Goal: Task Accomplishment & Management: Complete application form

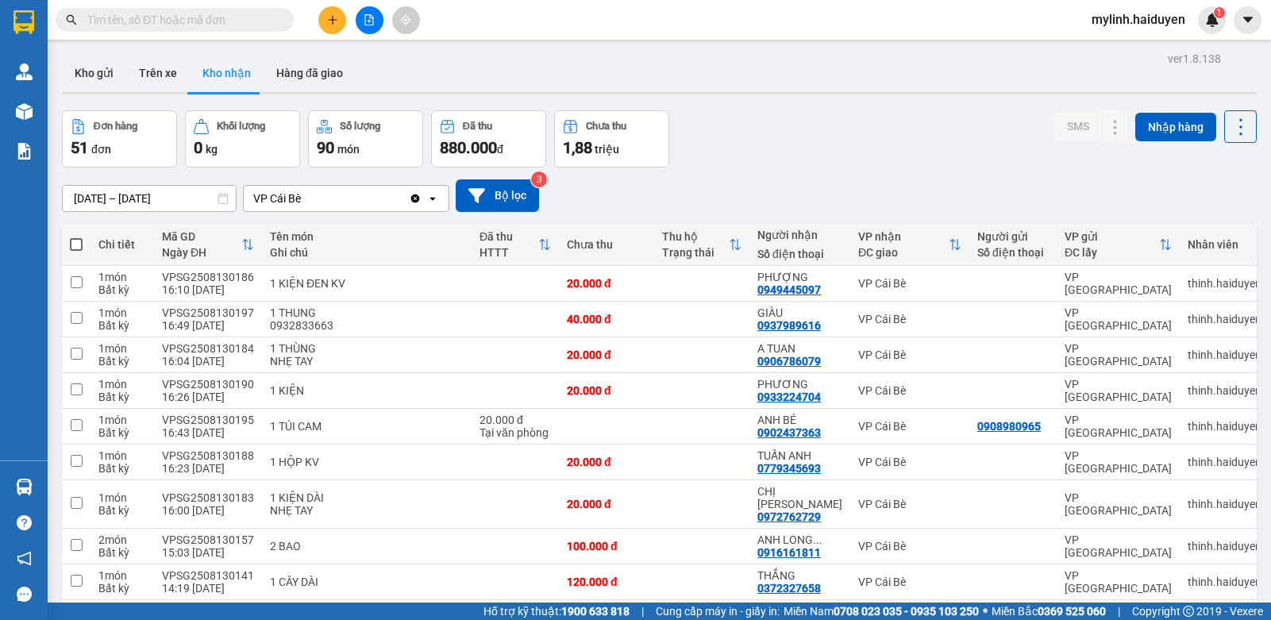
click at [333, 14] on icon "plus" at bounding box center [332, 19] width 11 height 11
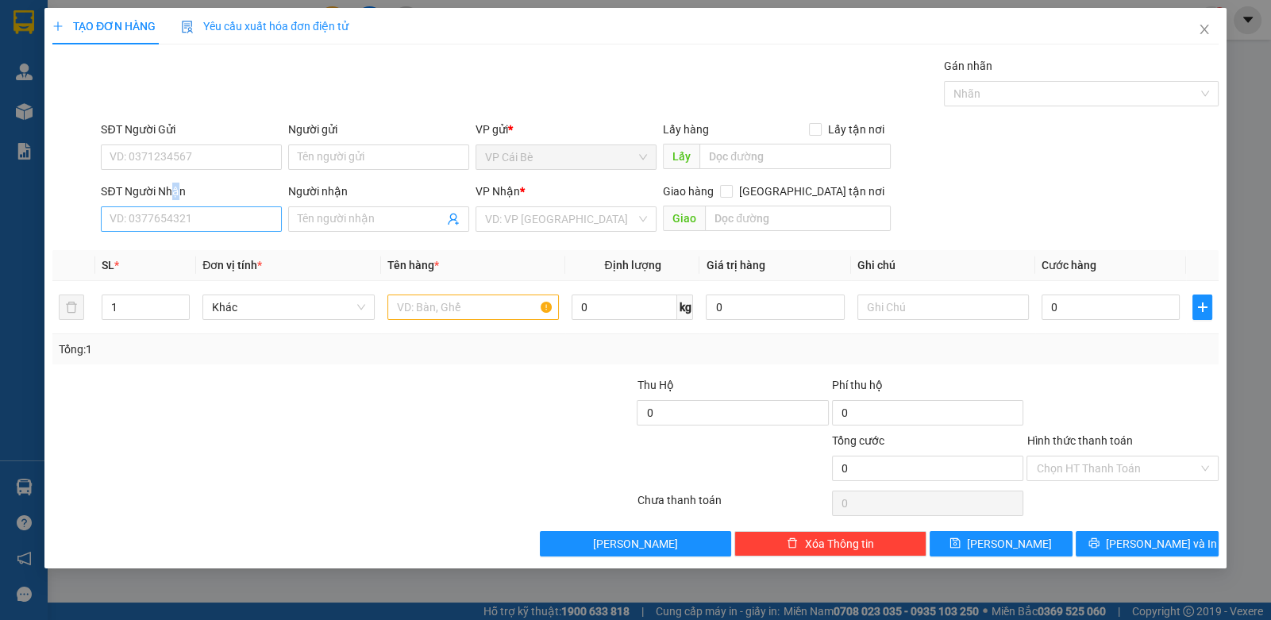
drag, startPoint x: 175, startPoint y: 200, endPoint x: 177, endPoint y: 215, distance: 15.3
click at [177, 212] on div "SĐT Người Nhận VD: 0377654321" at bounding box center [191, 211] width 181 height 56
click at [177, 215] on input "SĐT Người Nhận" at bounding box center [191, 218] width 181 height 25
click at [135, 221] on input "0778008502" at bounding box center [191, 218] width 181 height 25
click at [127, 225] on input "0778008502" at bounding box center [191, 218] width 181 height 25
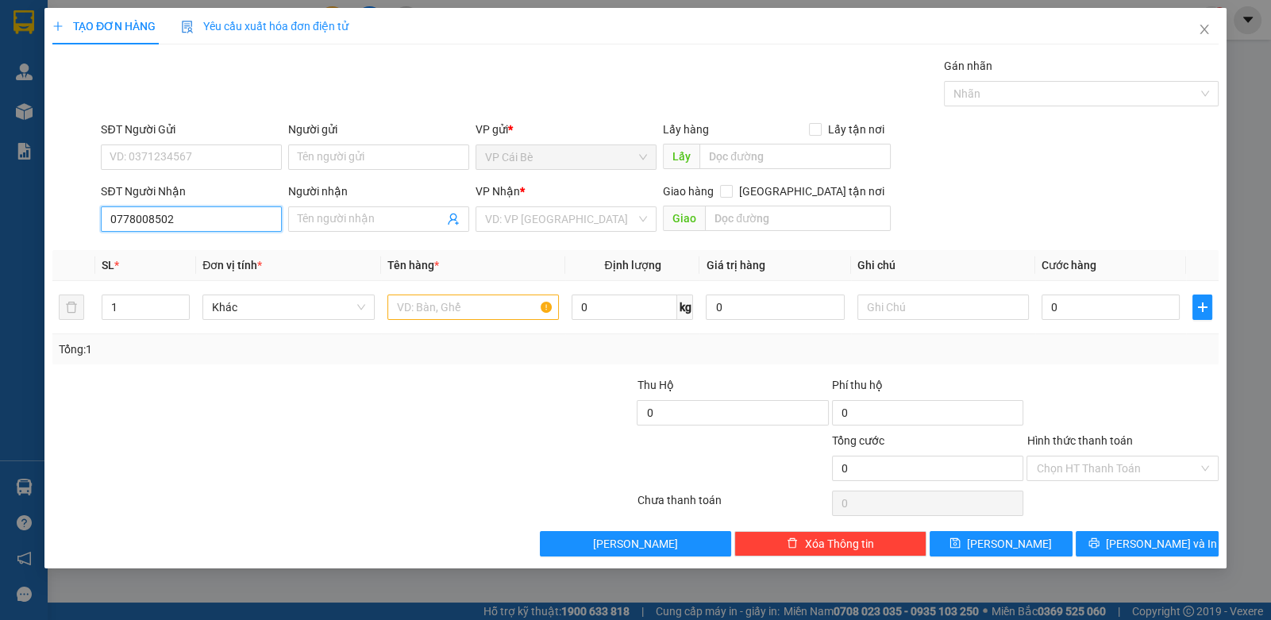
click at [147, 227] on input "0778008502" at bounding box center [191, 218] width 181 height 25
click at [144, 211] on input "0778008502" at bounding box center [191, 218] width 181 height 25
type input "0778008502"
drag, startPoint x: 381, startPoint y: 215, endPoint x: 349, endPoint y: 202, distance: 34.5
click at [376, 210] on input "Người nhận" at bounding box center [371, 218] width 146 height 17
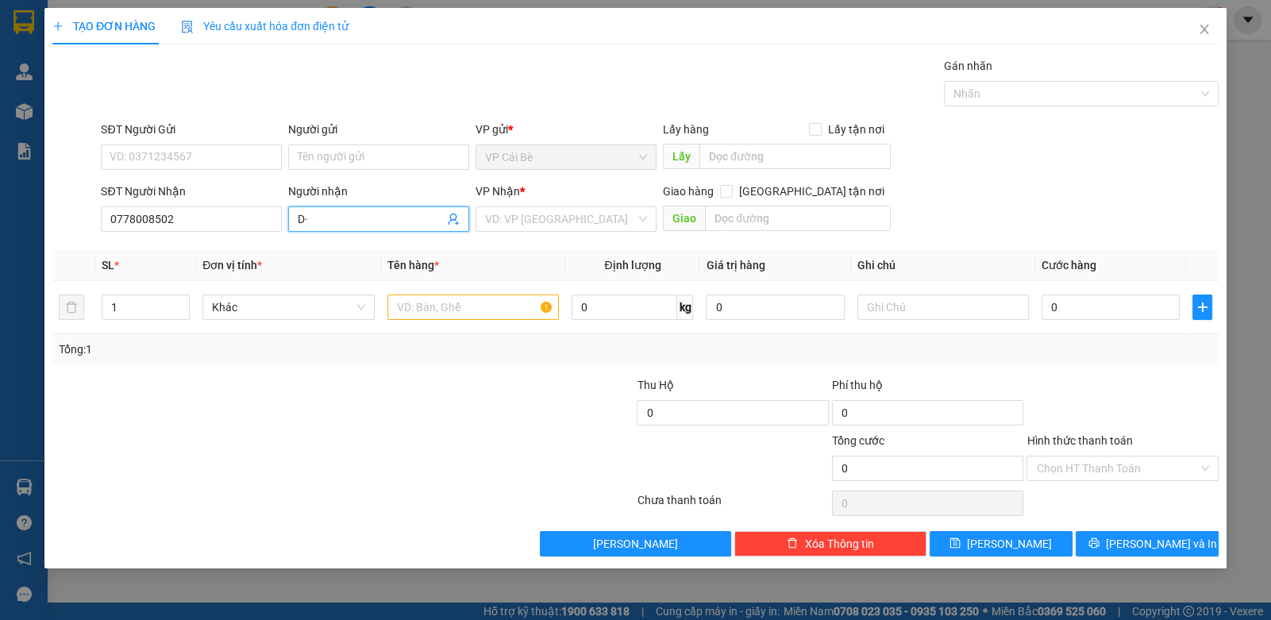
type input "D"
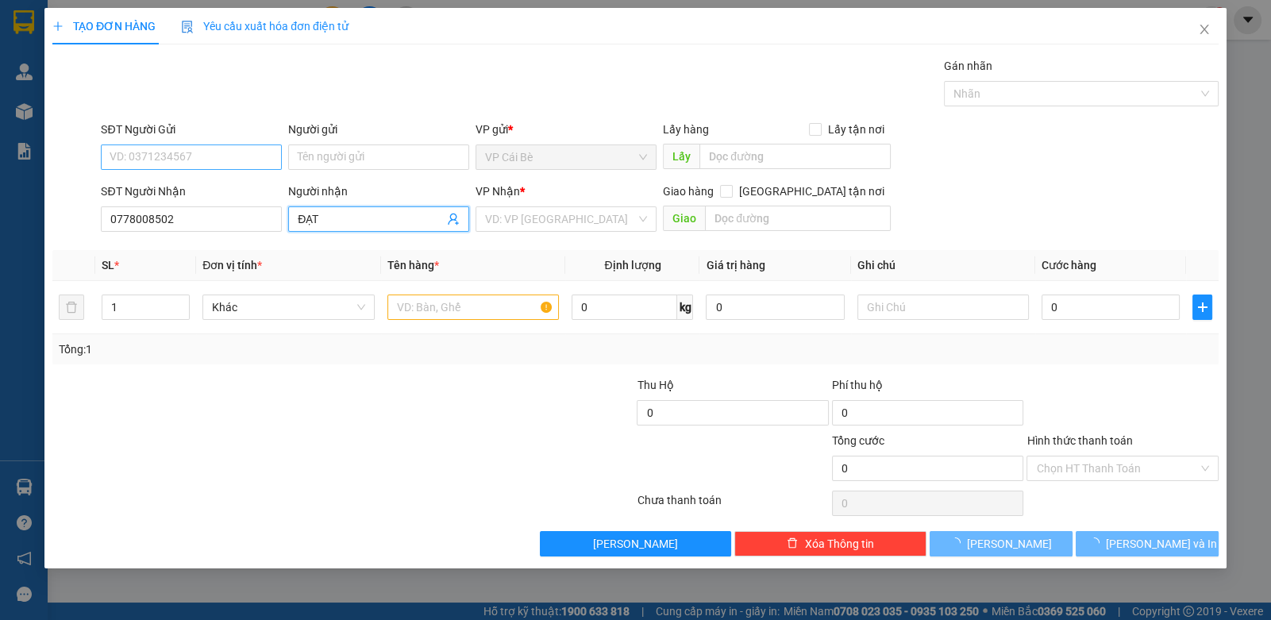
type input "ĐẠT"
click at [208, 158] on input "SĐT Người Gửi" at bounding box center [191, 156] width 181 height 25
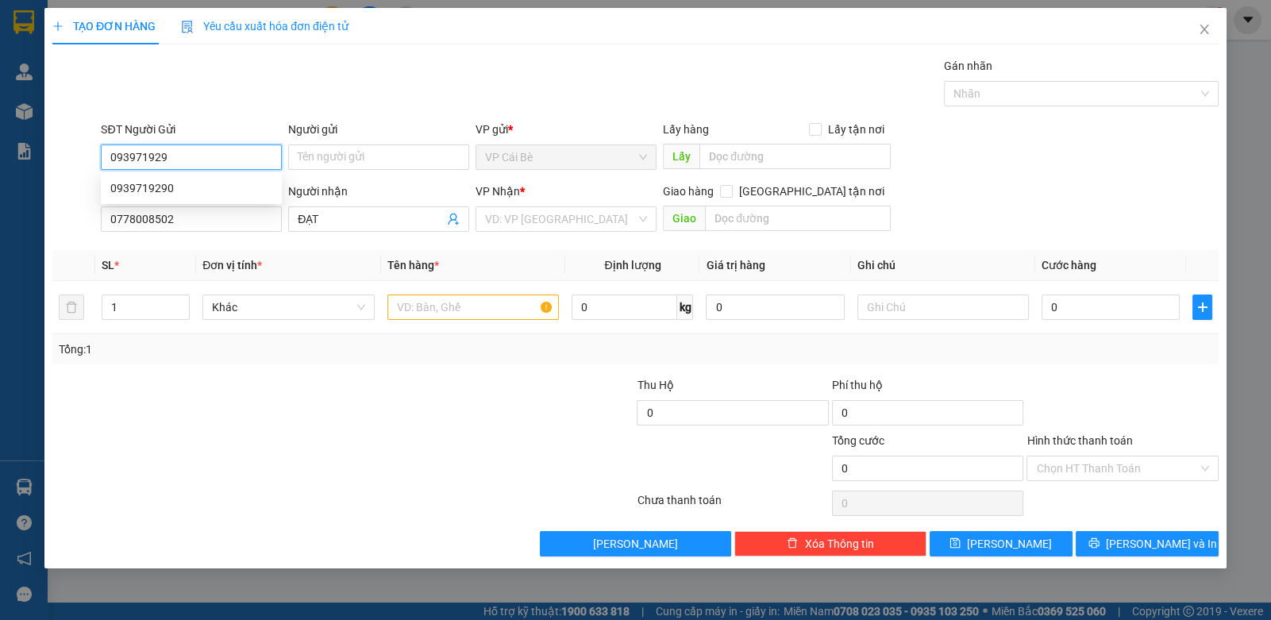
type input "0939719290"
click at [254, 185] on div "0939719290" at bounding box center [191, 187] width 162 height 17
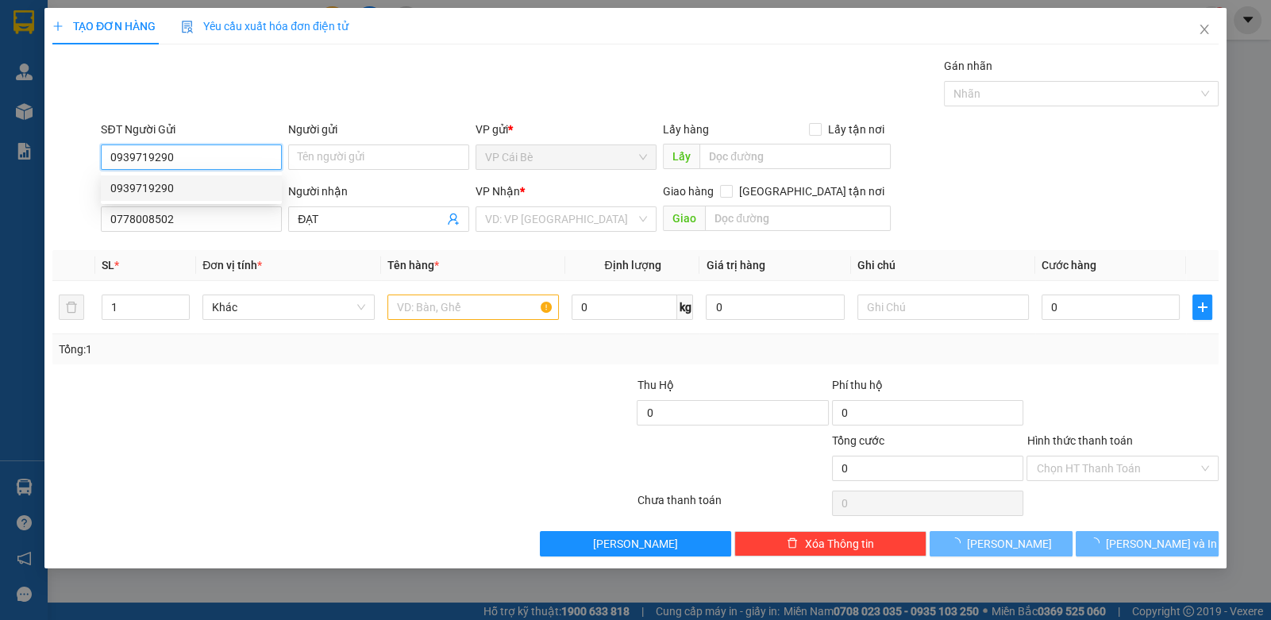
type input "80.000"
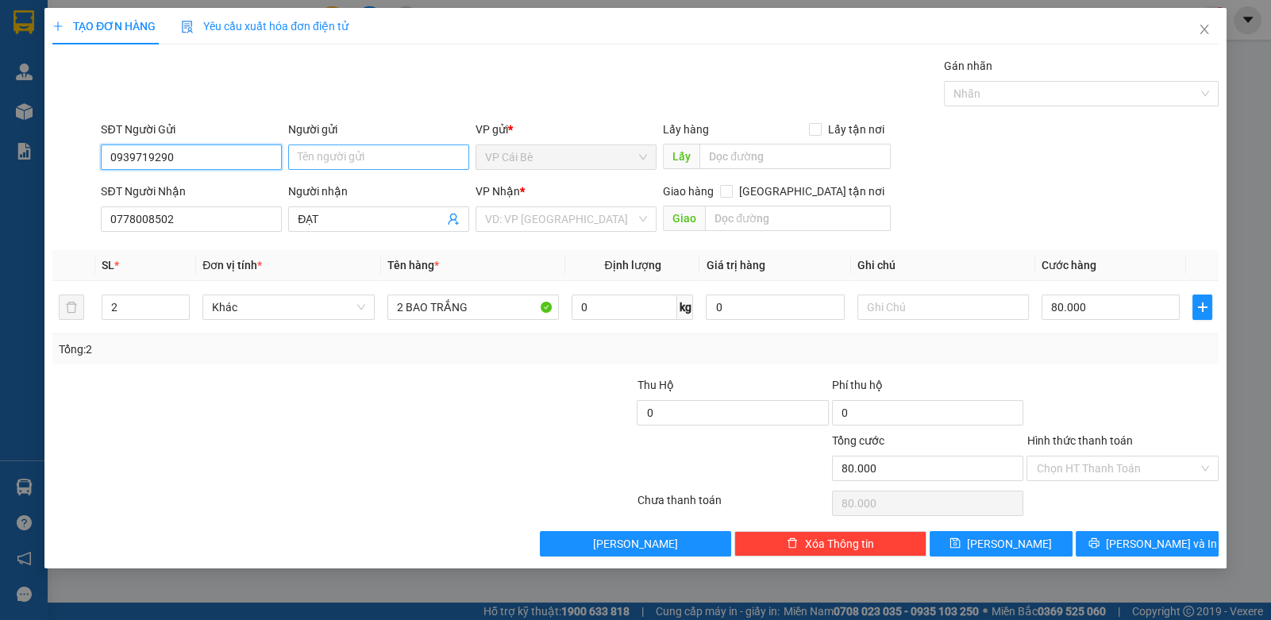
type input "0939719290"
drag, startPoint x: 335, startPoint y: 163, endPoint x: 333, endPoint y: 152, distance: 10.4
click at [336, 155] on input "Người gửi" at bounding box center [378, 156] width 181 height 25
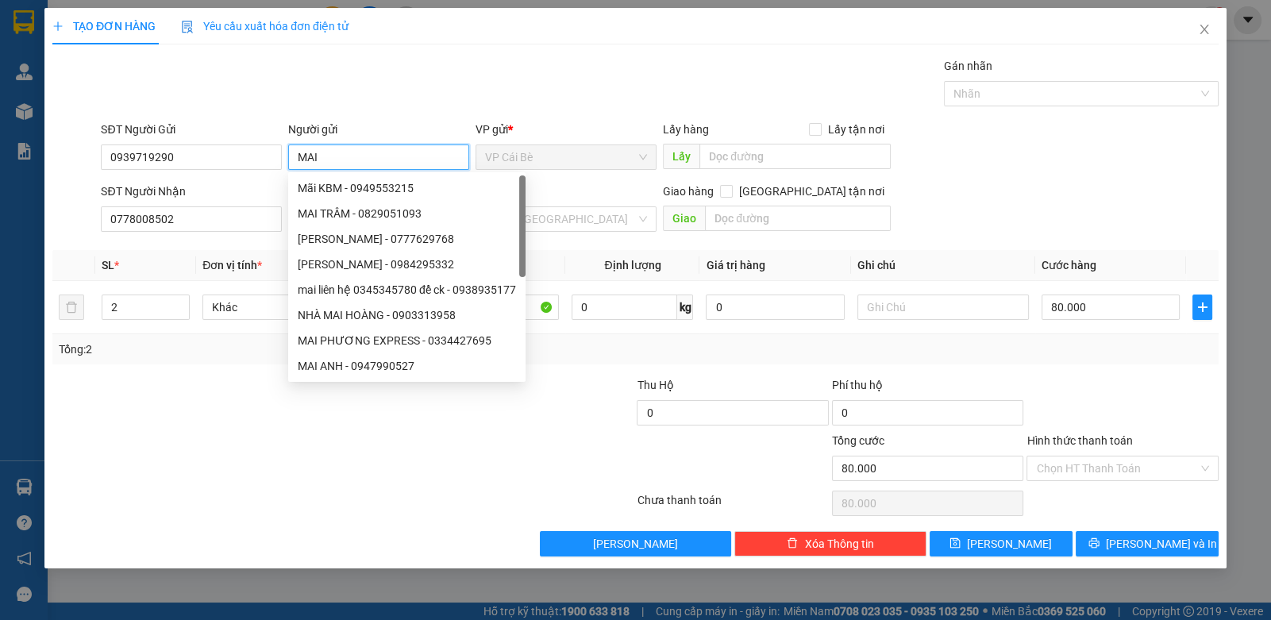
type input "MAI"
click at [394, 90] on div "Gói vận chuyển * Tiêu chuẩn Gán nhãn Nhãn" at bounding box center [660, 85] width 1124 height 56
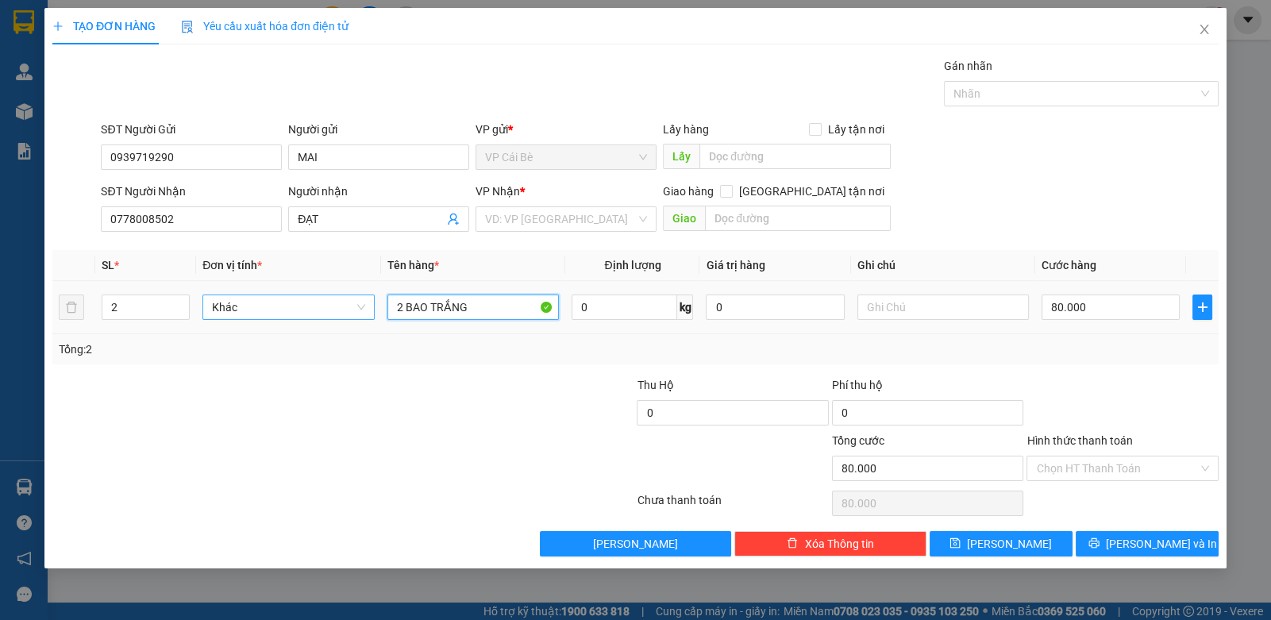
drag, startPoint x: 475, startPoint y: 313, endPoint x: 224, endPoint y: 300, distance: 251.2
click at [230, 306] on tr "2 Khác 2 BAO TRẮNG 0 kg 0 80.000" at bounding box center [635, 307] width 1166 height 53
type input "1 KIỆN ĐEN"
type input "1"
click at [179, 310] on icon "down" at bounding box center [182, 313] width 6 height 6
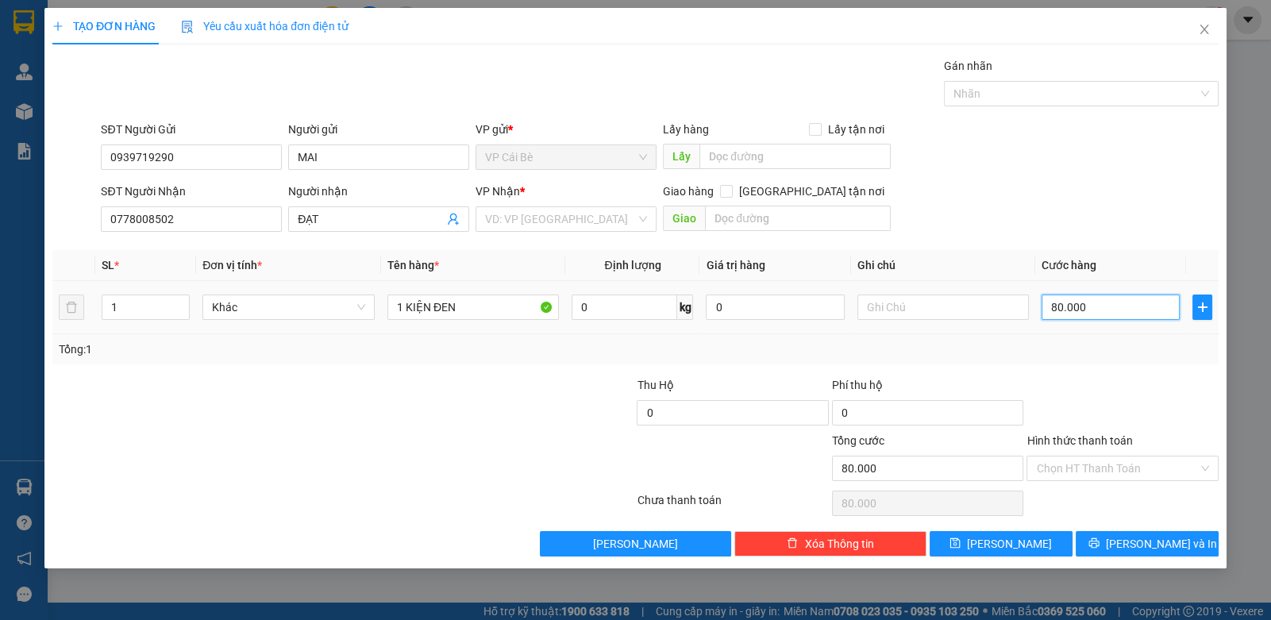
type input "2"
type input "20"
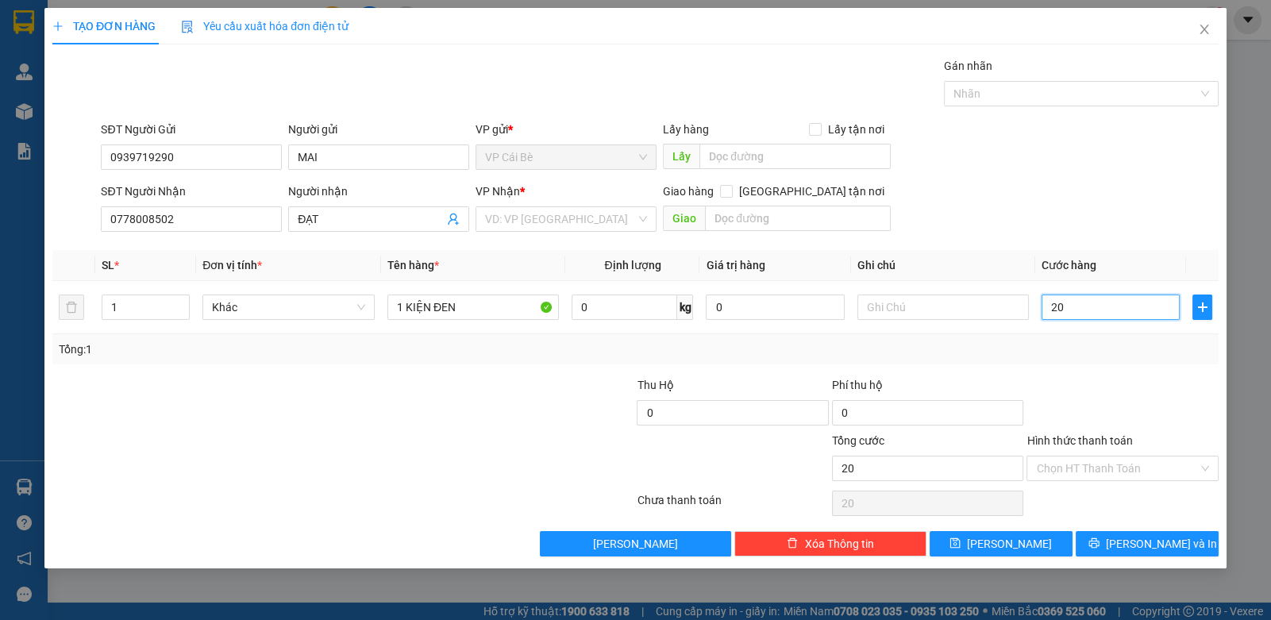
type input "20"
type input "20.000"
click at [1073, 390] on div at bounding box center [1122, 404] width 195 height 56
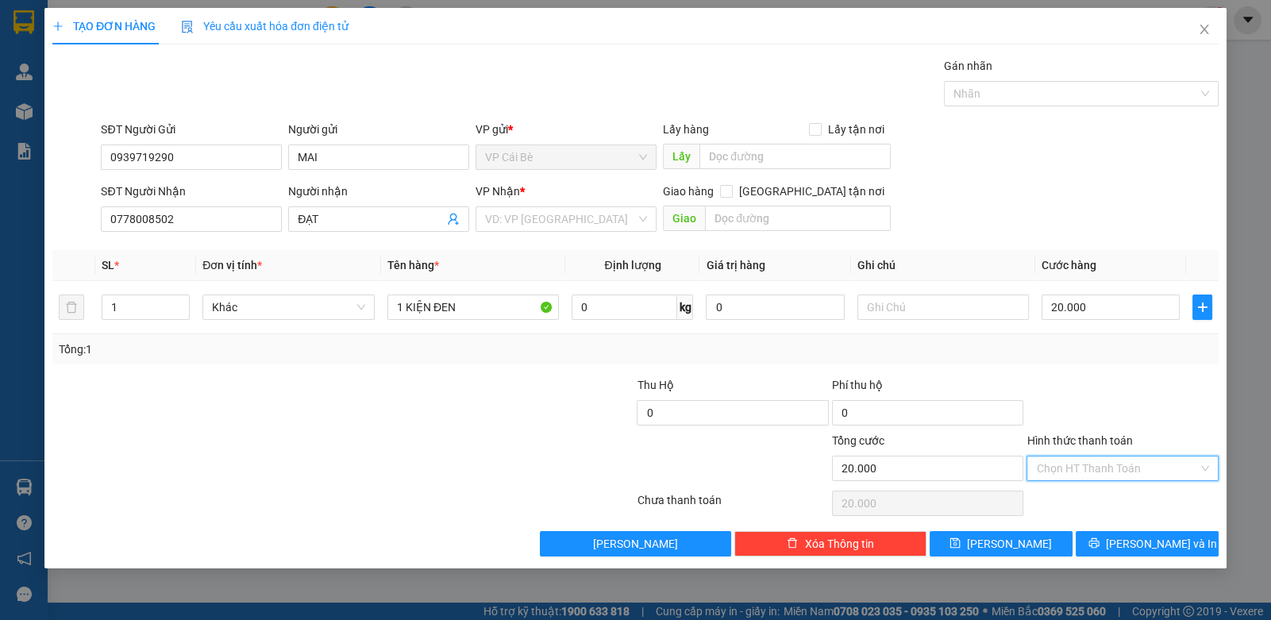
click at [1051, 459] on input "Hình thức thanh toán" at bounding box center [1116, 468] width 161 height 24
drag, startPoint x: 1054, startPoint y: 495, endPoint x: 1092, endPoint y: 542, distance: 61.0
click at [1075, 514] on div "Tại văn phòng Miễn phí" at bounding box center [1122, 511] width 191 height 51
click at [1092, 499] on div "Tại văn phòng" at bounding box center [1122, 498] width 172 height 17
type input "0"
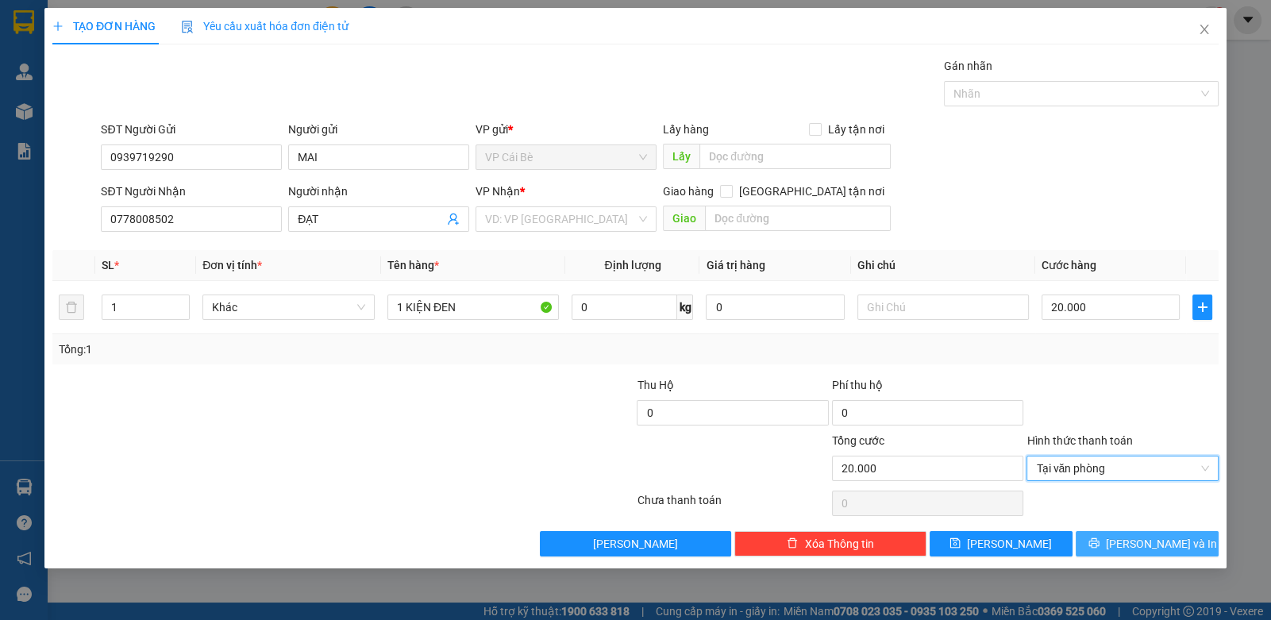
drag, startPoint x: 1162, startPoint y: 538, endPoint x: 1154, endPoint y: 530, distance: 11.8
click at [1160, 538] on span "Lưu và In" at bounding box center [1161, 543] width 111 height 17
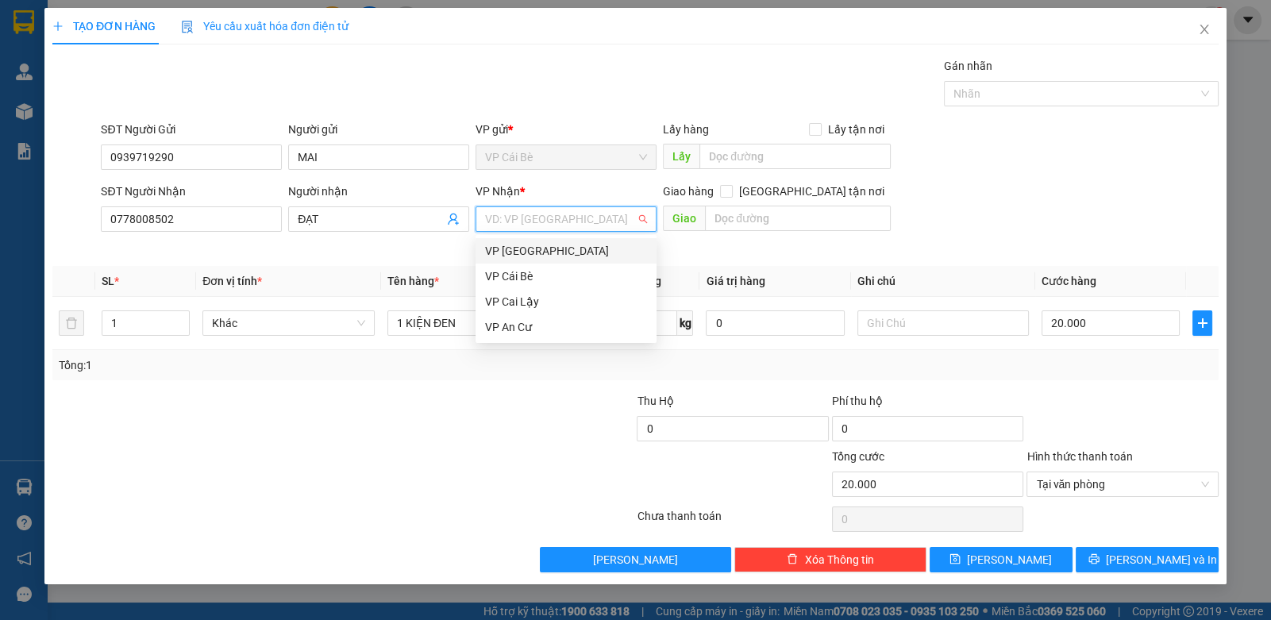
click at [534, 213] on input "search" at bounding box center [560, 219] width 151 height 24
click at [537, 246] on div "VP [GEOGRAPHIC_DATA]" at bounding box center [566, 250] width 162 height 17
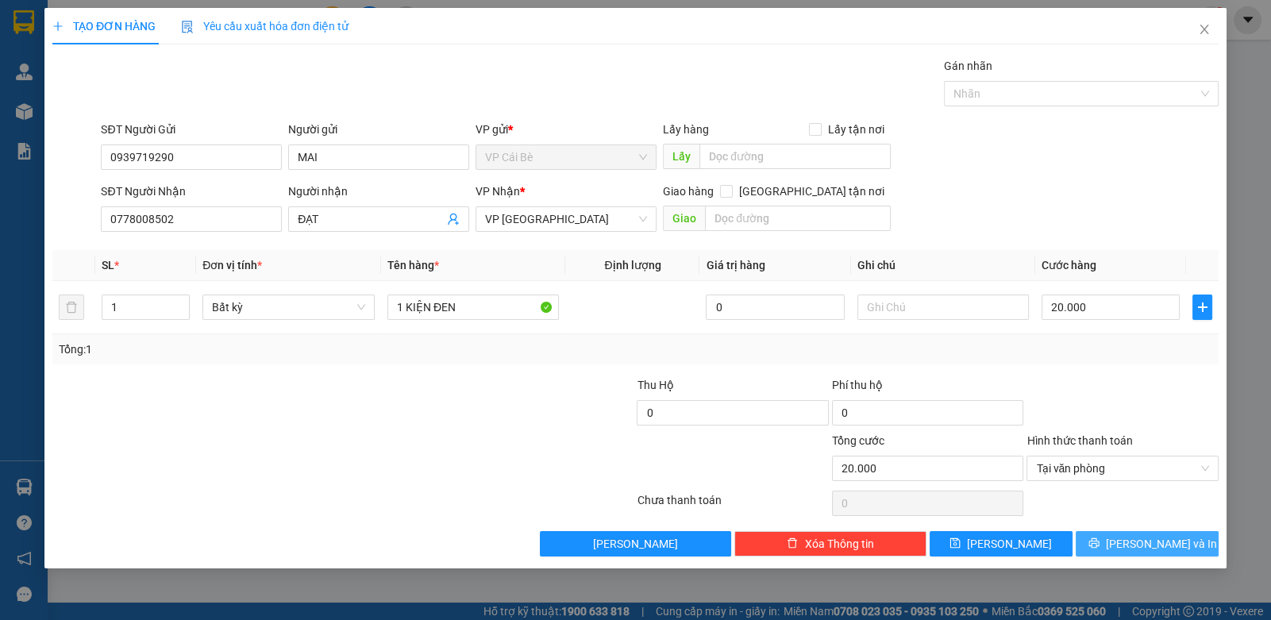
drag, startPoint x: 1173, startPoint y: 534, endPoint x: 1154, endPoint y: 542, distance: 21.4
click at [1172, 535] on span "Lưu và In" at bounding box center [1161, 543] width 111 height 17
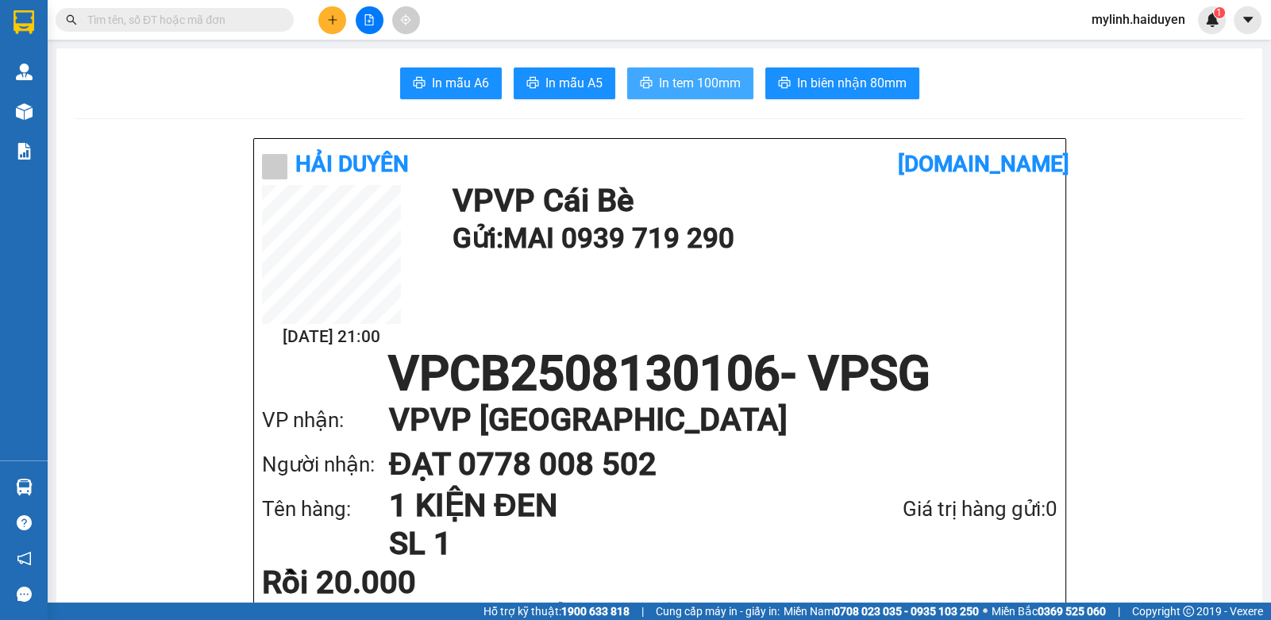
click at [700, 74] on span "In tem 100mm" at bounding box center [700, 83] width 82 height 20
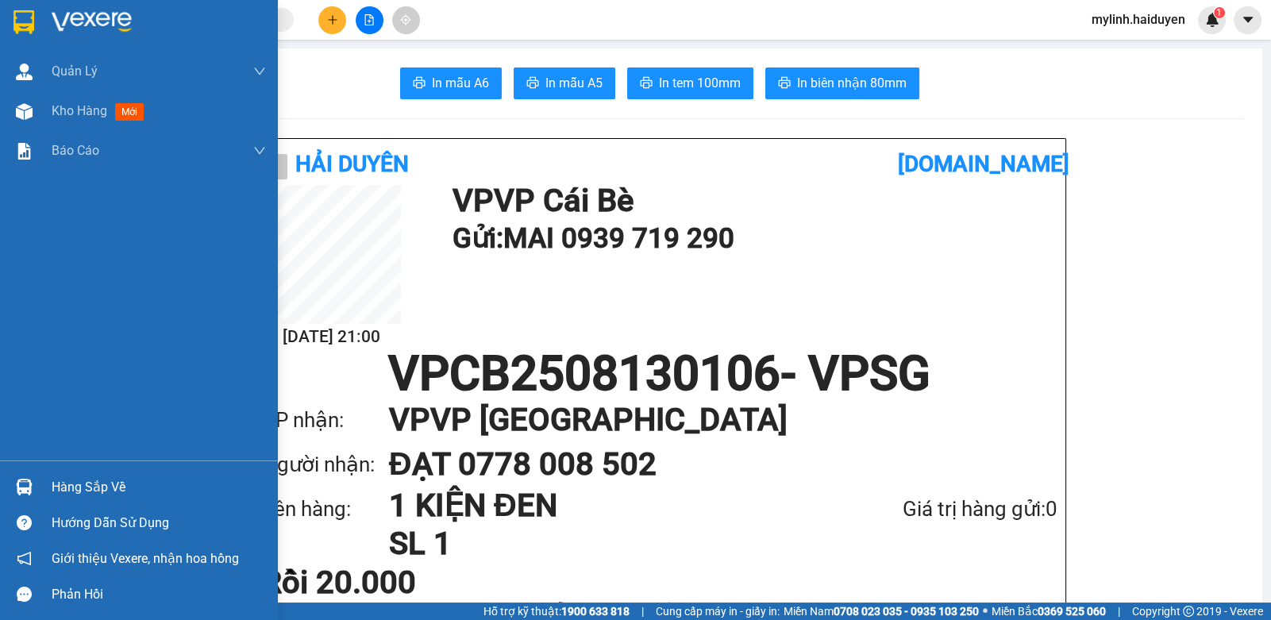
click at [44, 487] on div "Hàng sắp về" at bounding box center [139, 487] width 278 height 36
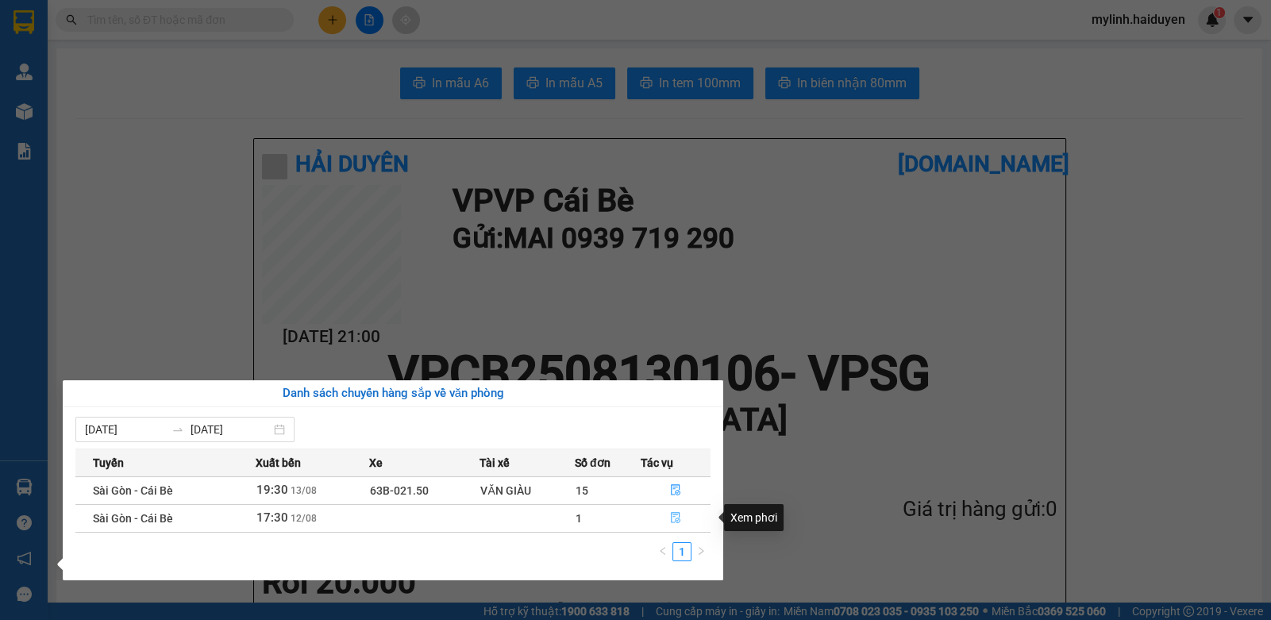
drag, startPoint x: 679, startPoint y: 517, endPoint x: 655, endPoint y: 523, distance: 24.6
click at [677, 517] on icon "file-done" at bounding box center [675, 517] width 11 height 11
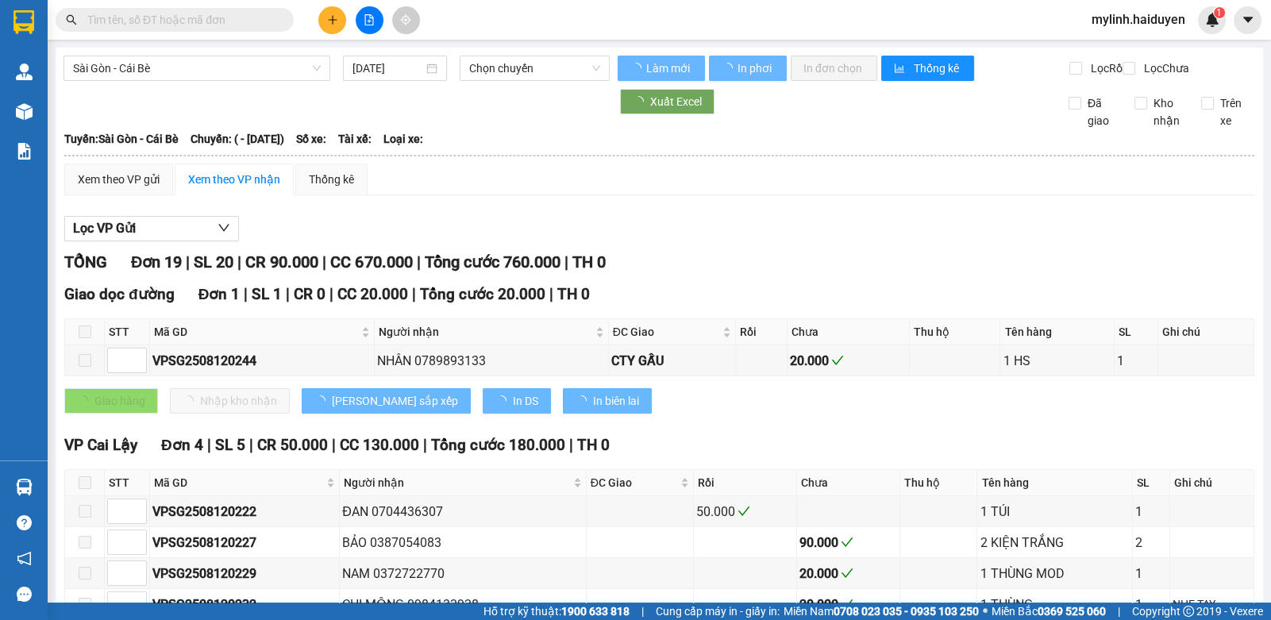
type input "12/08/2025"
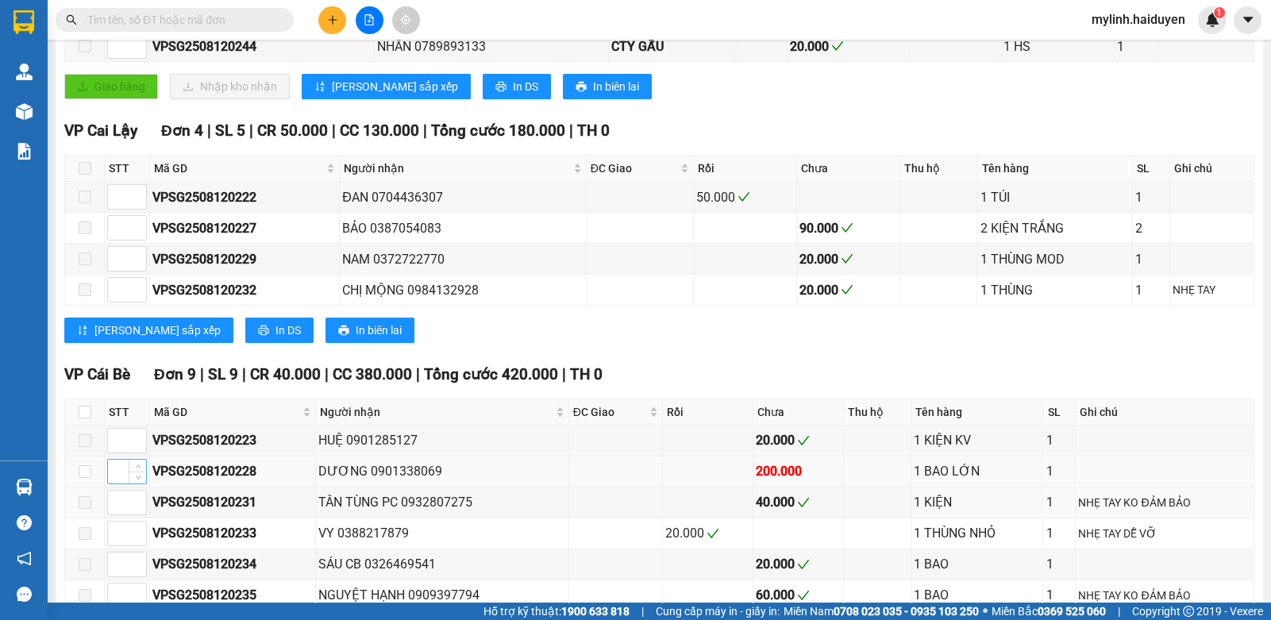
scroll to position [396, 0]
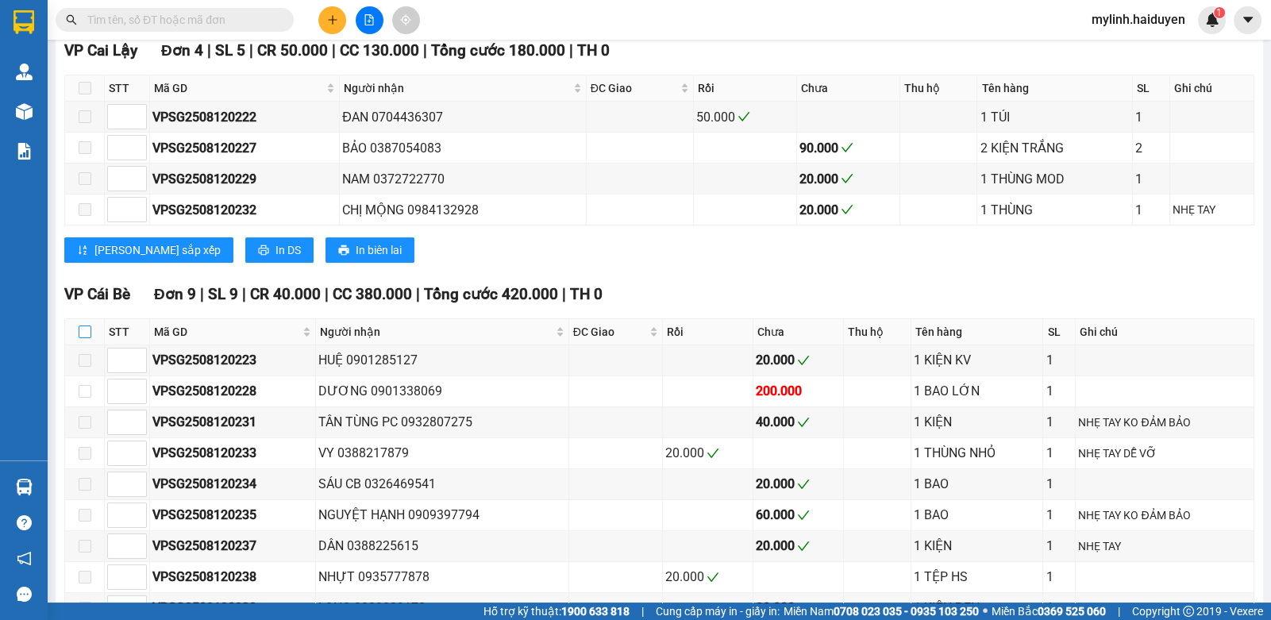
click at [83, 336] on input "checkbox" at bounding box center [85, 332] width 13 height 13
checkbox input "true"
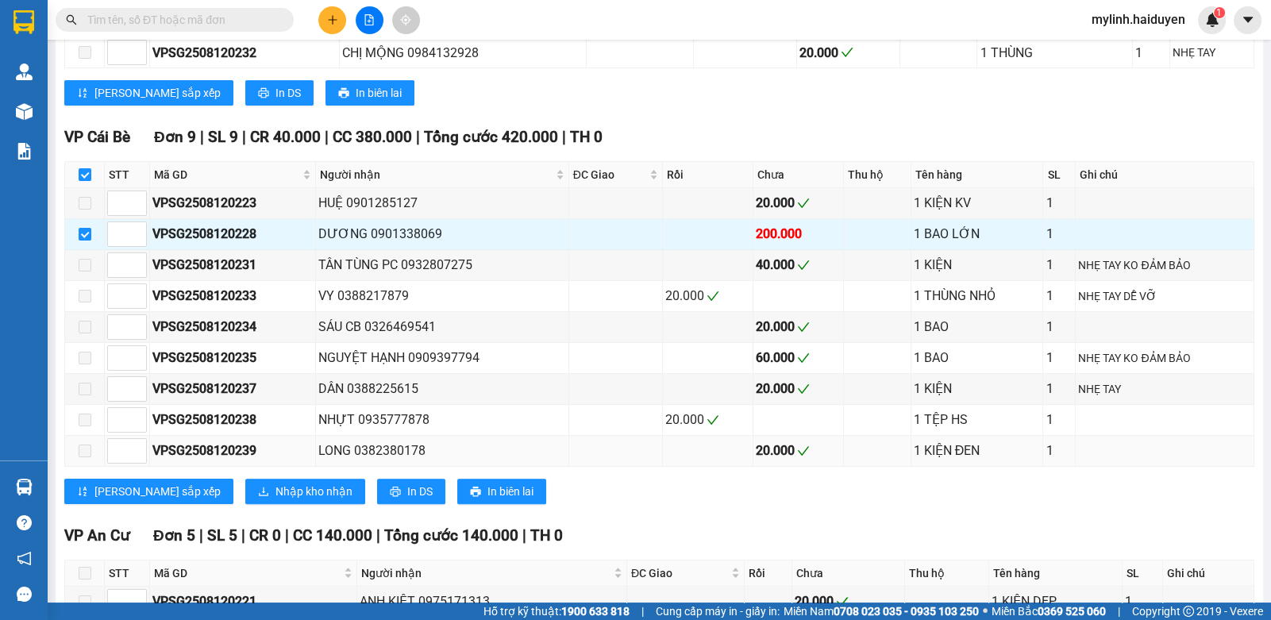
scroll to position [379, 0]
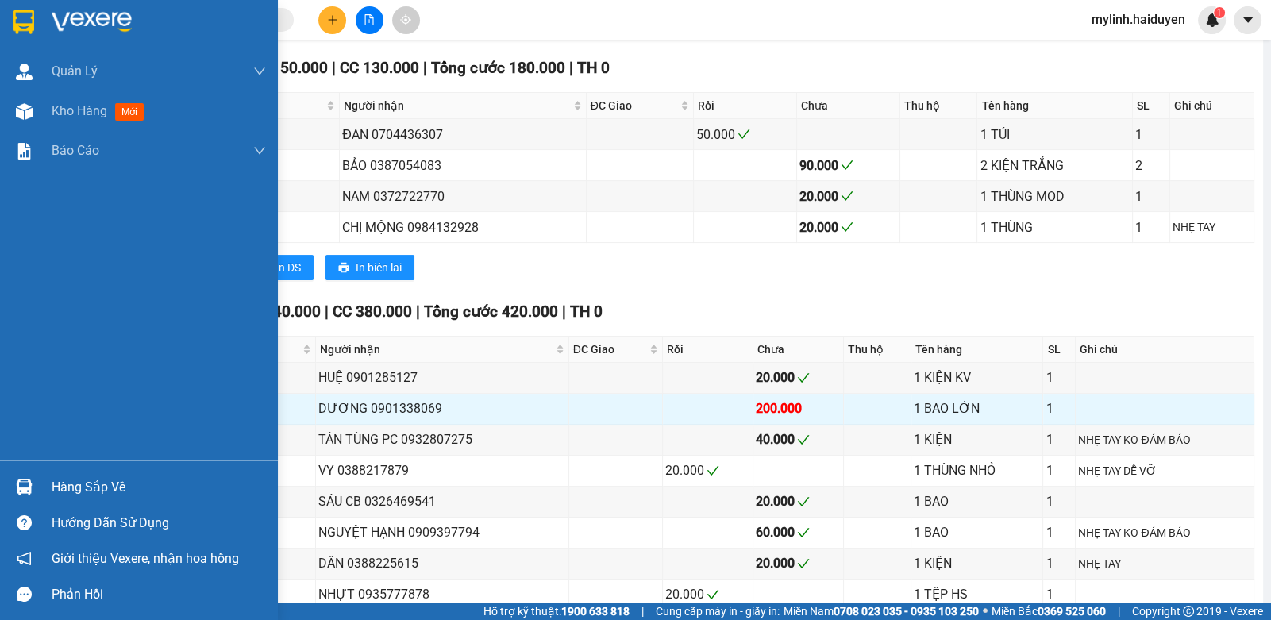
click at [41, 488] on div "Hàng sắp về" at bounding box center [139, 487] width 278 height 36
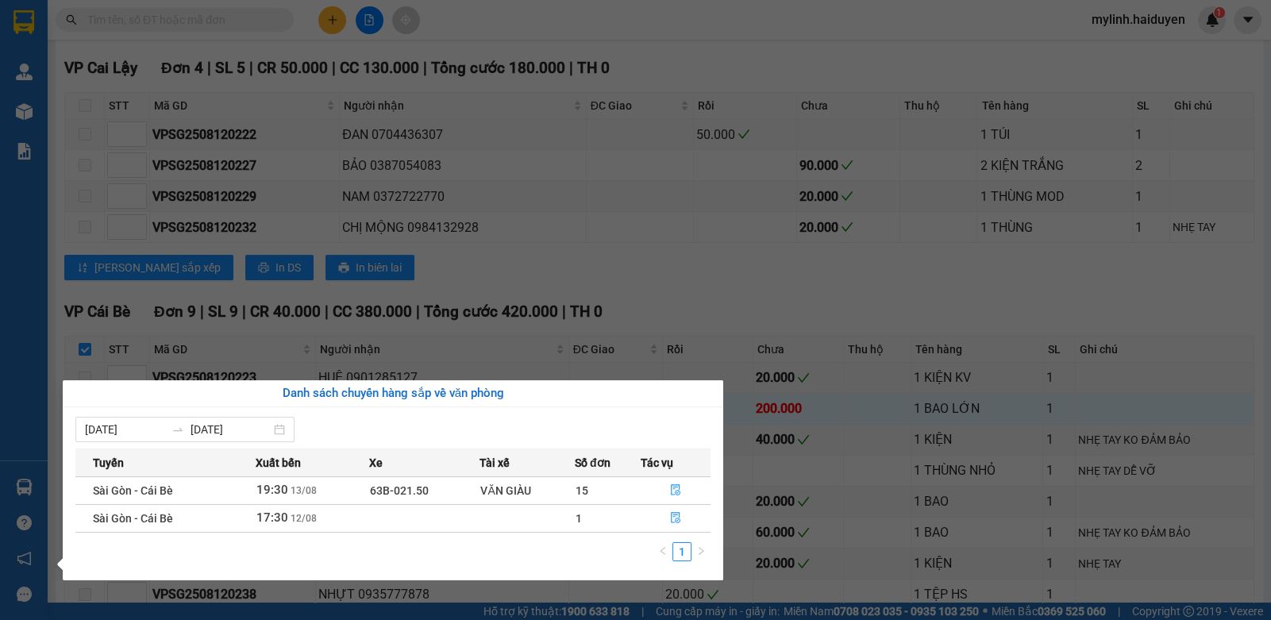
click at [266, 485] on span "19:30" at bounding box center [272, 490] width 32 height 14
click at [668, 490] on button "button" at bounding box center [675, 490] width 68 height 25
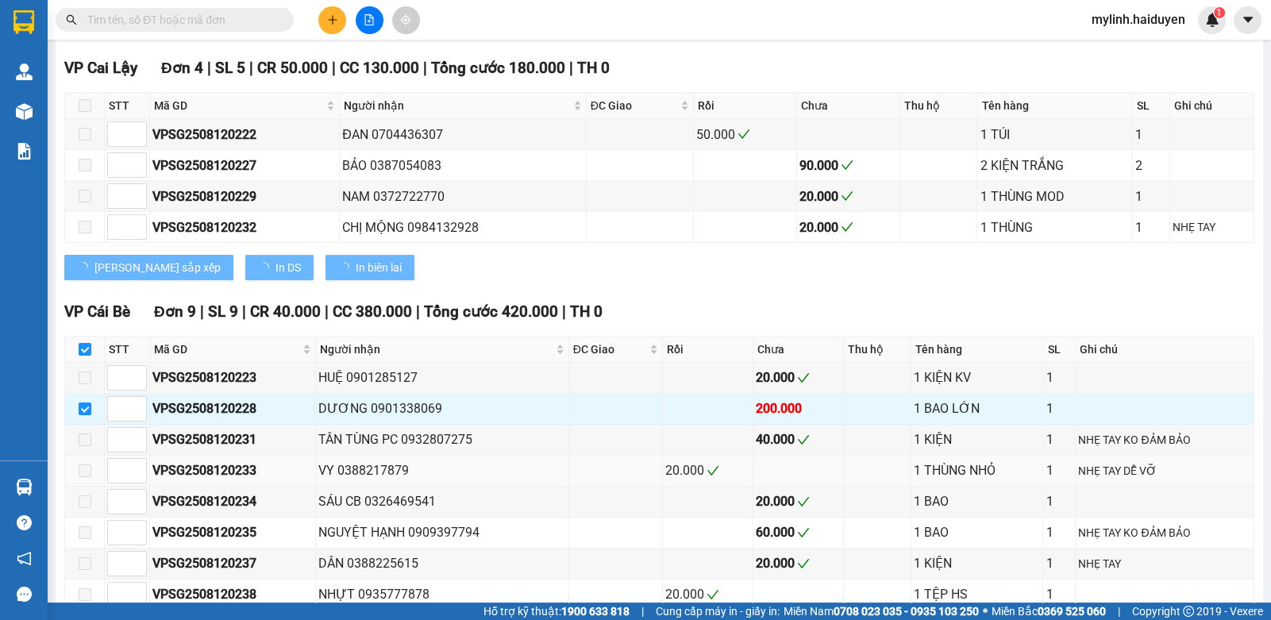
checkbox input "false"
type input "[DATE]"
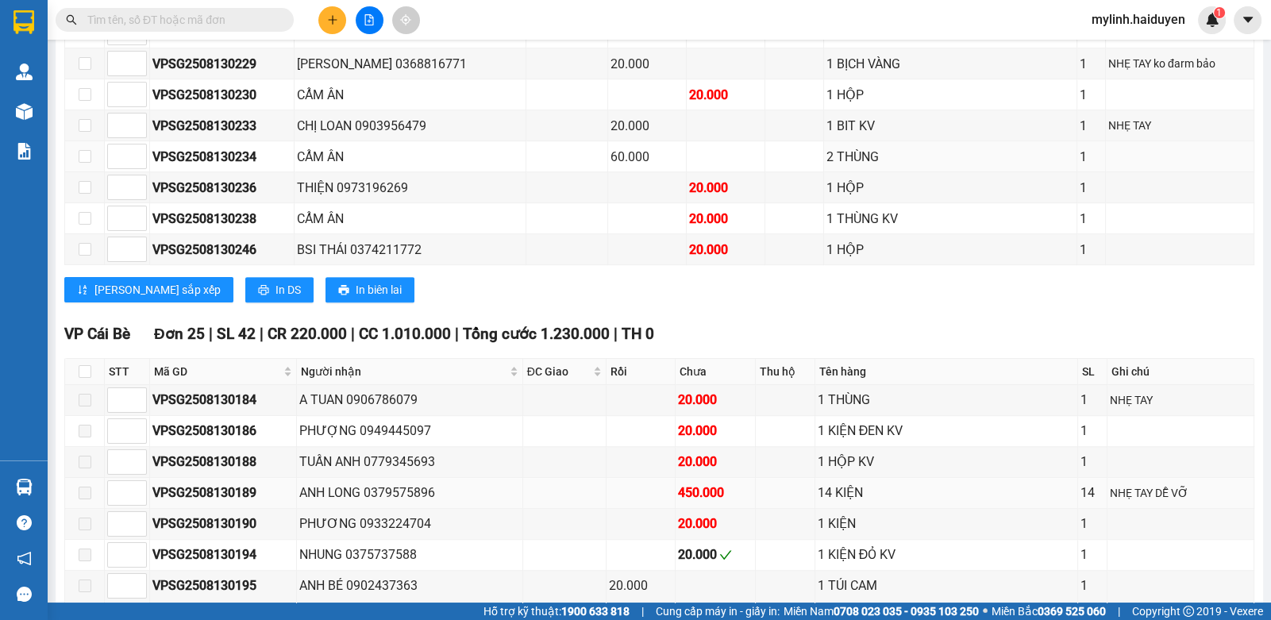
scroll to position [1173, 0]
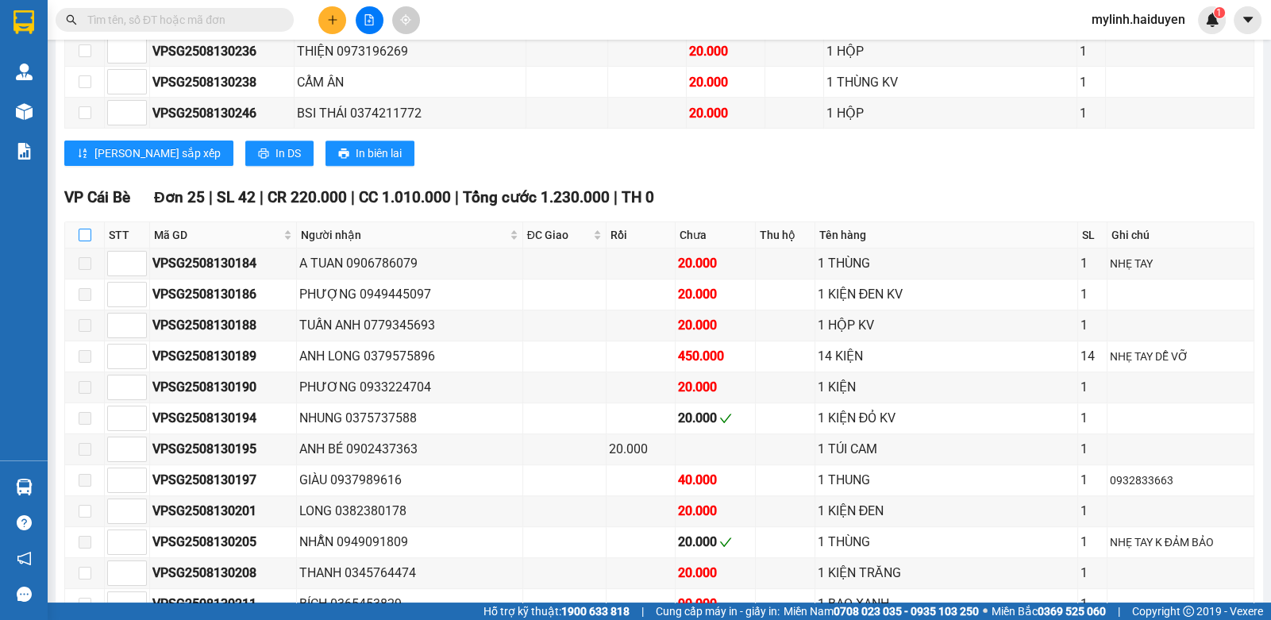
click at [90, 231] on input "checkbox" at bounding box center [85, 235] width 13 height 13
checkbox input "true"
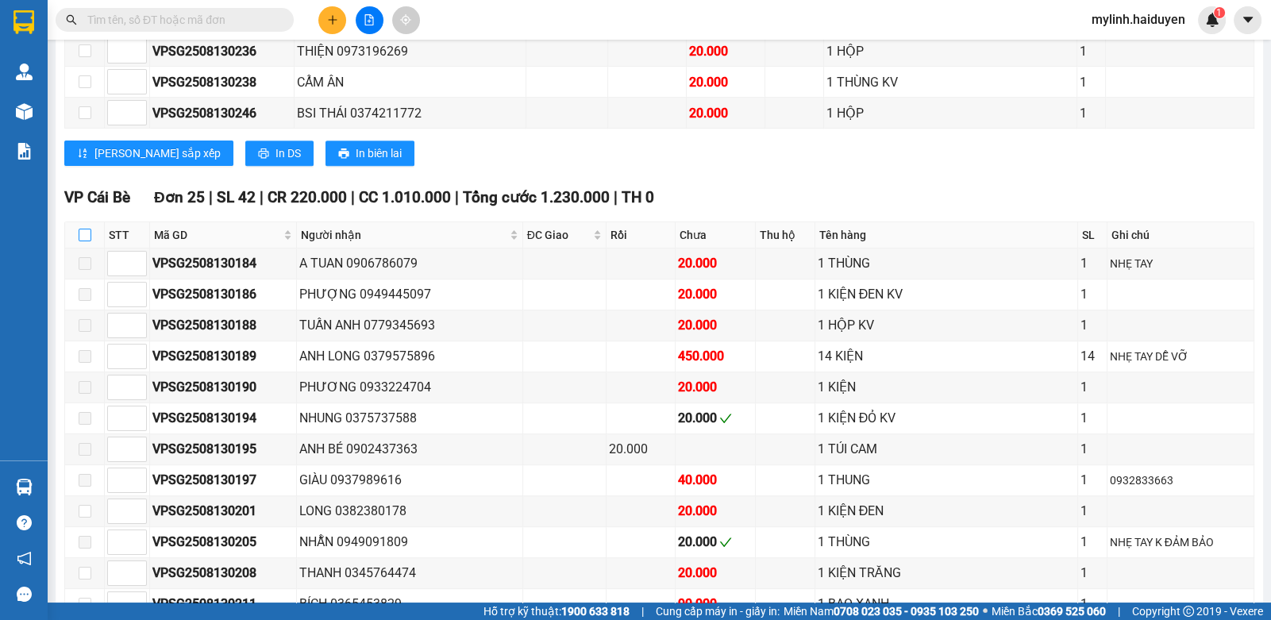
checkbox input "true"
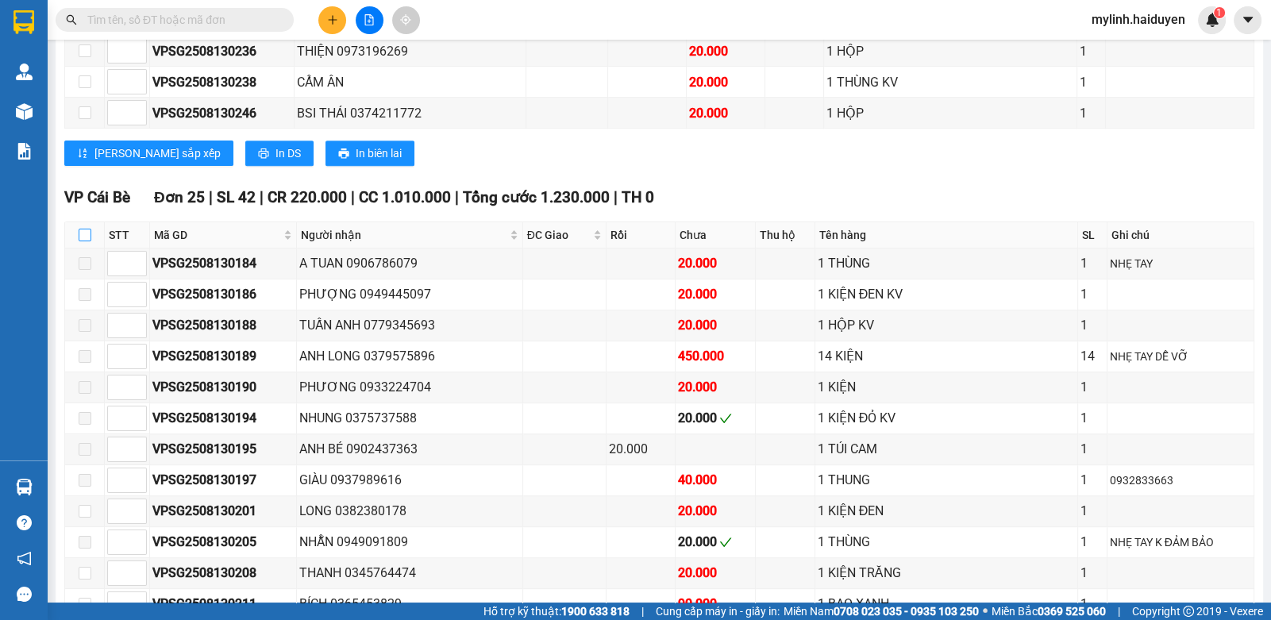
checkbox input "true"
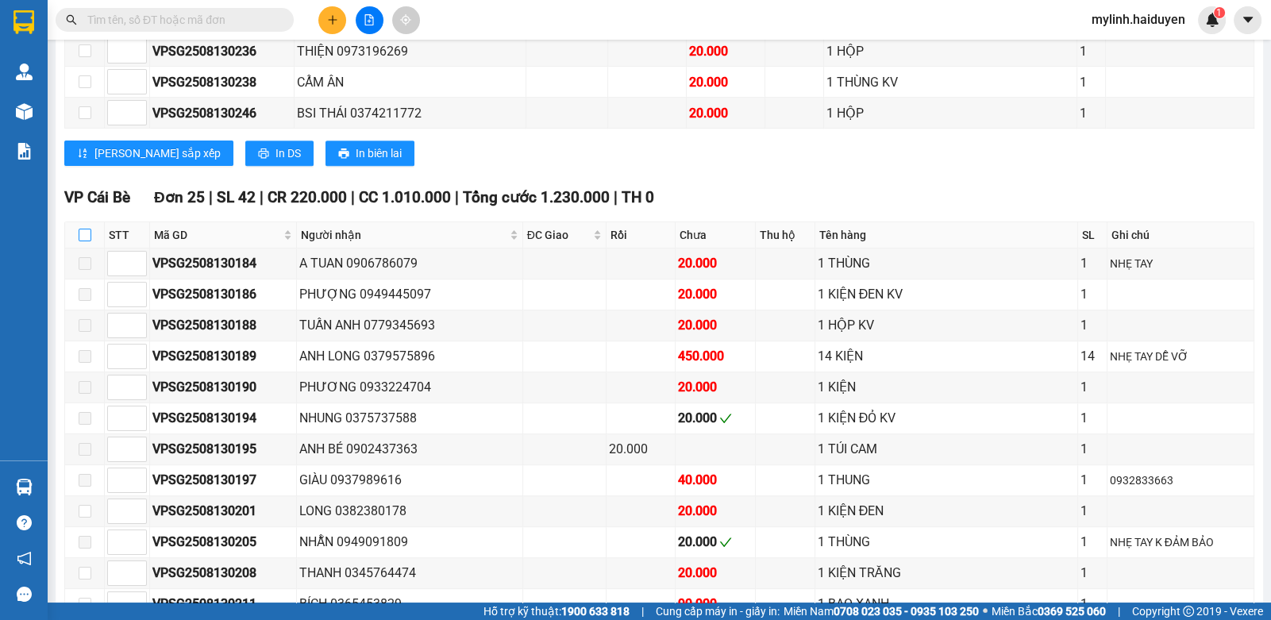
checkbox input "true"
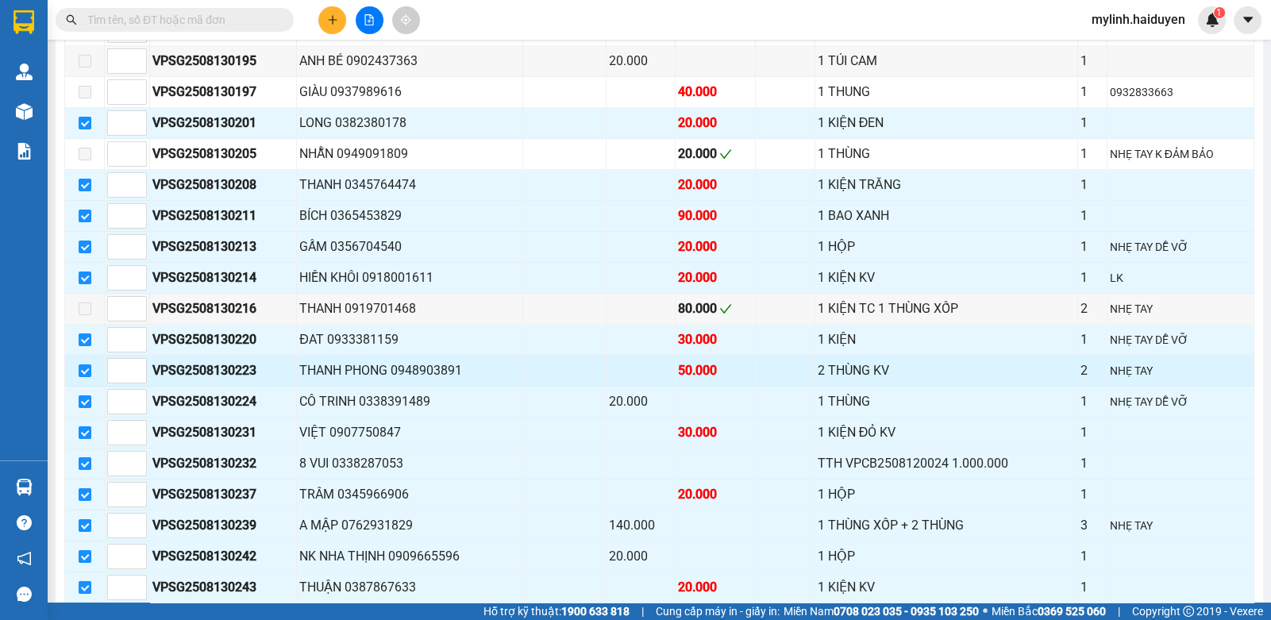
scroll to position [1490, 0]
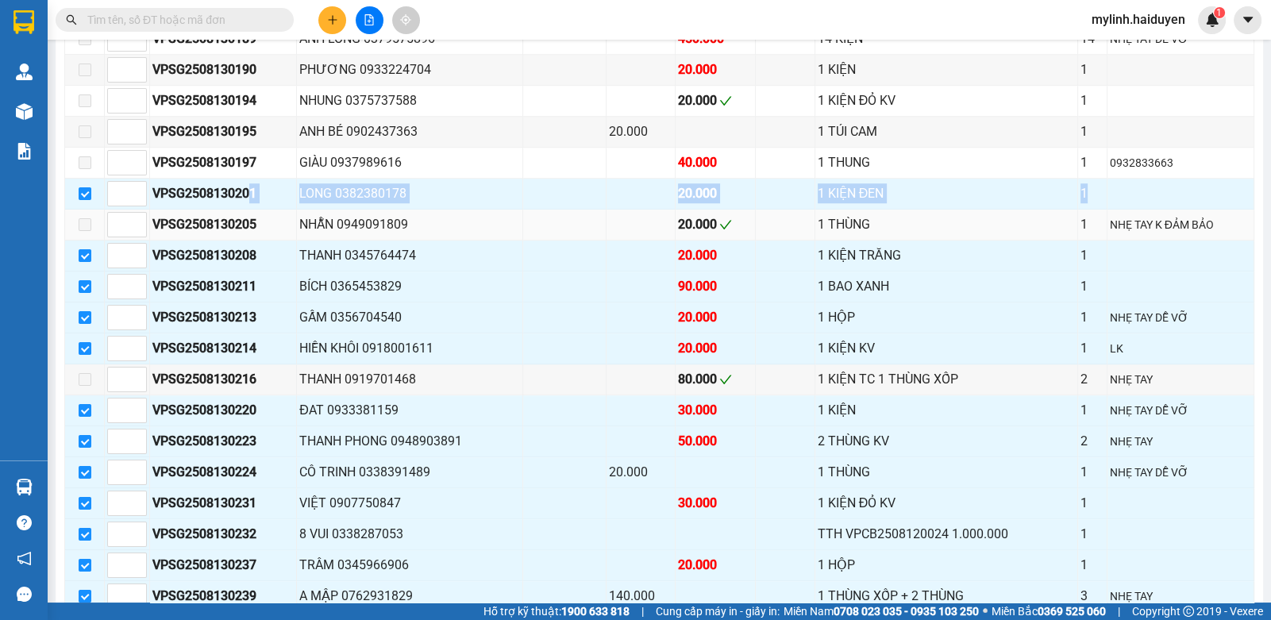
drag, startPoint x: 252, startPoint y: 197, endPoint x: 78, endPoint y: 219, distance: 175.3
click at [78, 219] on tbody "VPSG2508130184 A TUAN 0906786079 20.000 1 THÙNG 1 NHẸ TAY VPSG2508130186 PHƯỢNG…" at bounding box center [659, 318] width 1189 height 774
drag, startPoint x: 278, startPoint y: 206, endPoint x: 266, endPoint y: 189, distance: 20.5
click at [277, 205] on tbody "VPSG2508130184 A TUAN 0906786079 20.000 1 THÙNG 1 NHẸ TAY VPSG2508130186 PHƯỢNG…" at bounding box center [659, 318] width 1189 height 774
drag, startPoint x: 263, startPoint y: 180, endPoint x: 154, endPoint y: 202, distance: 111.0
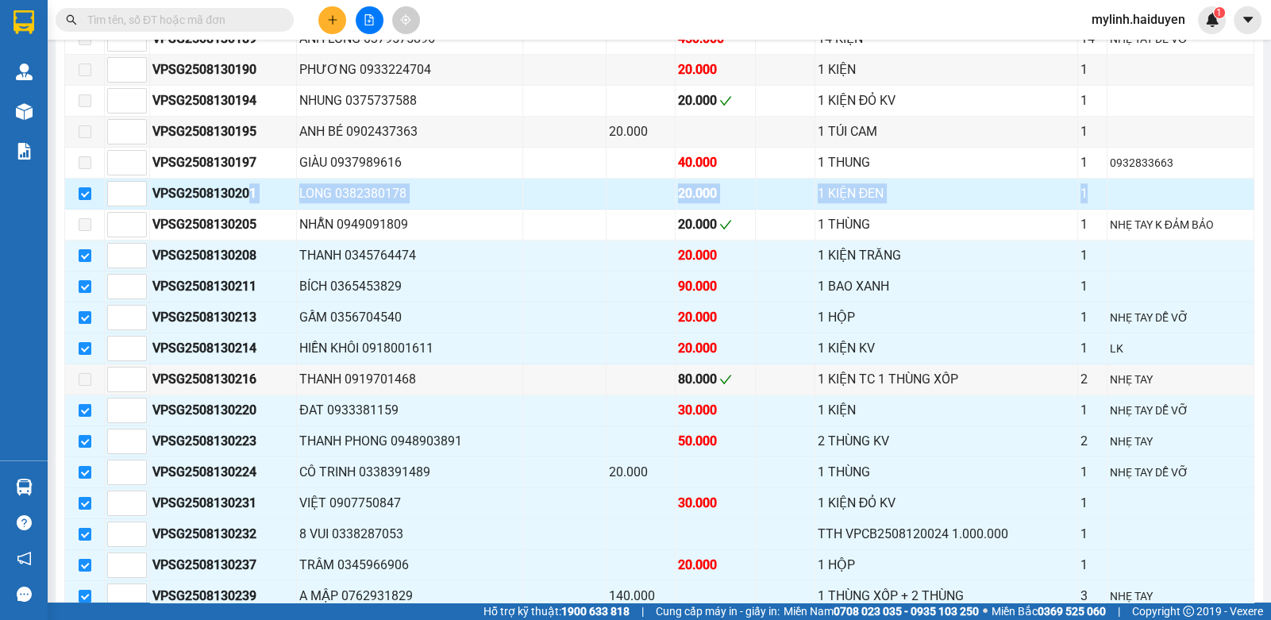
click at [262, 183] on div "VPSG2508130201" at bounding box center [222, 193] width 141 height 20
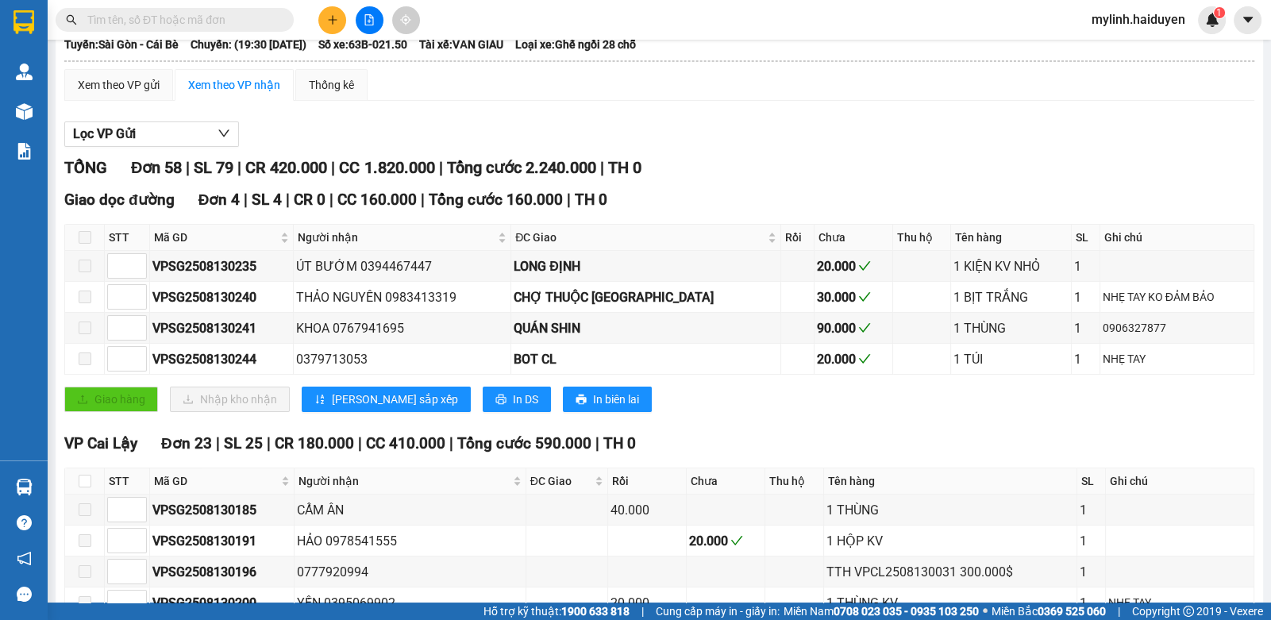
scroll to position [0, 0]
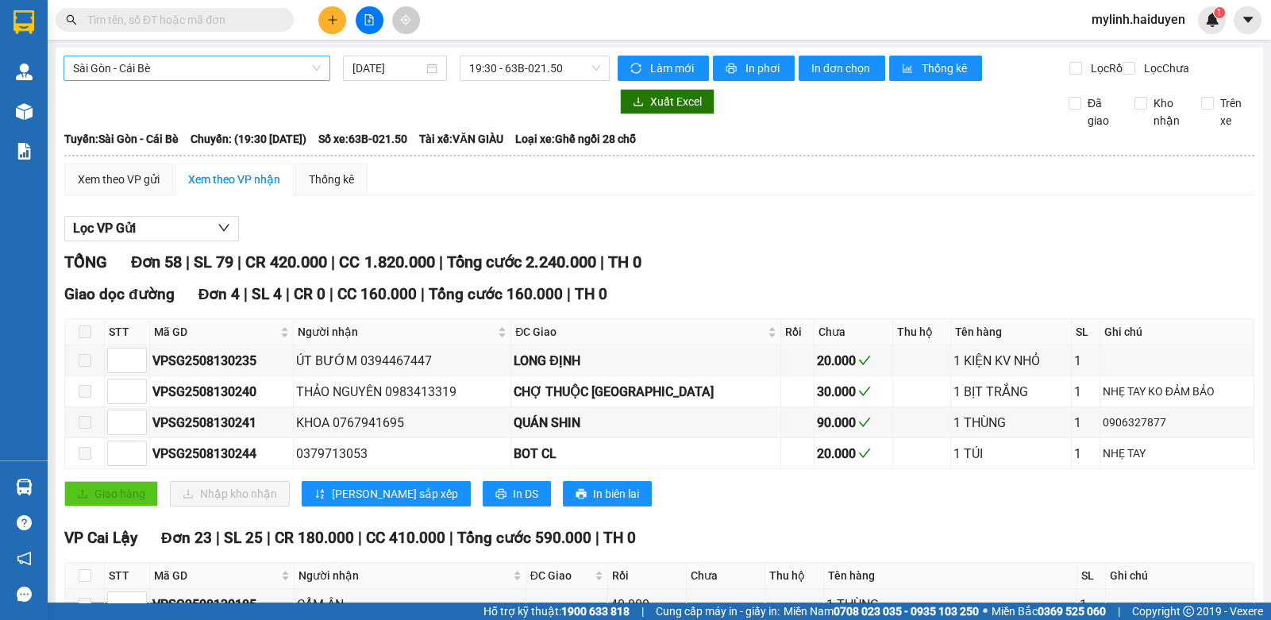
click at [91, 78] on span "Sài Gòn - Cái Bè" at bounding box center [197, 68] width 248 height 24
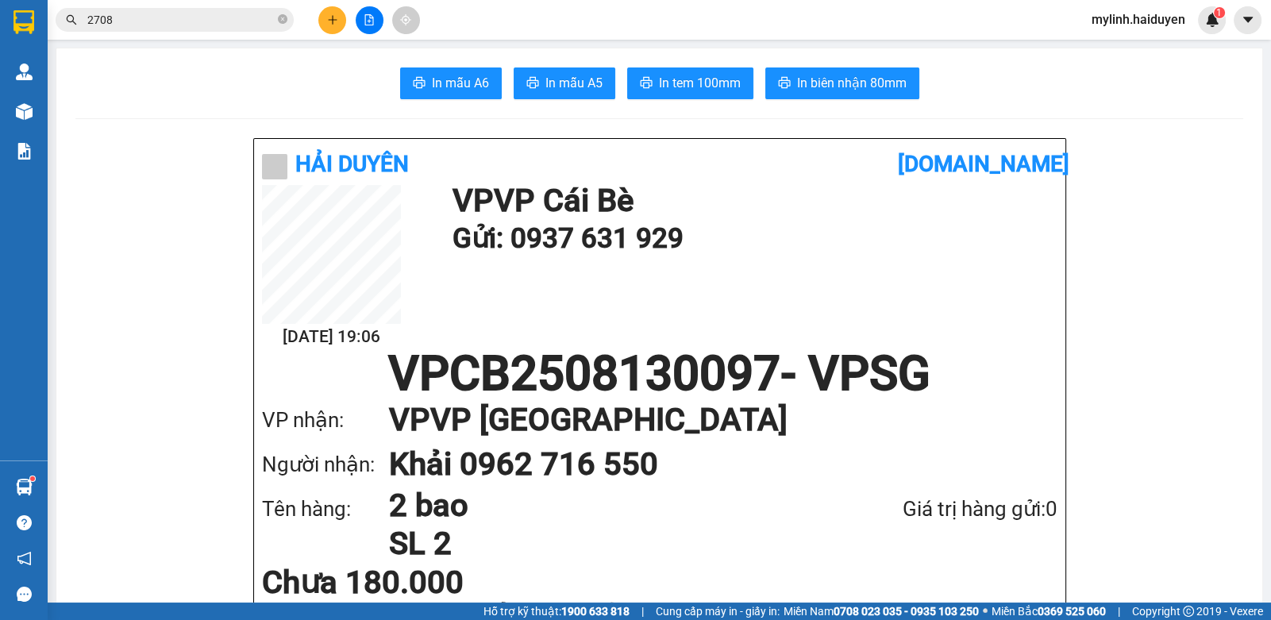
click at [317, 18] on div at bounding box center [369, 20] width 119 height 28
click at [321, 18] on button at bounding box center [332, 20] width 28 height 28
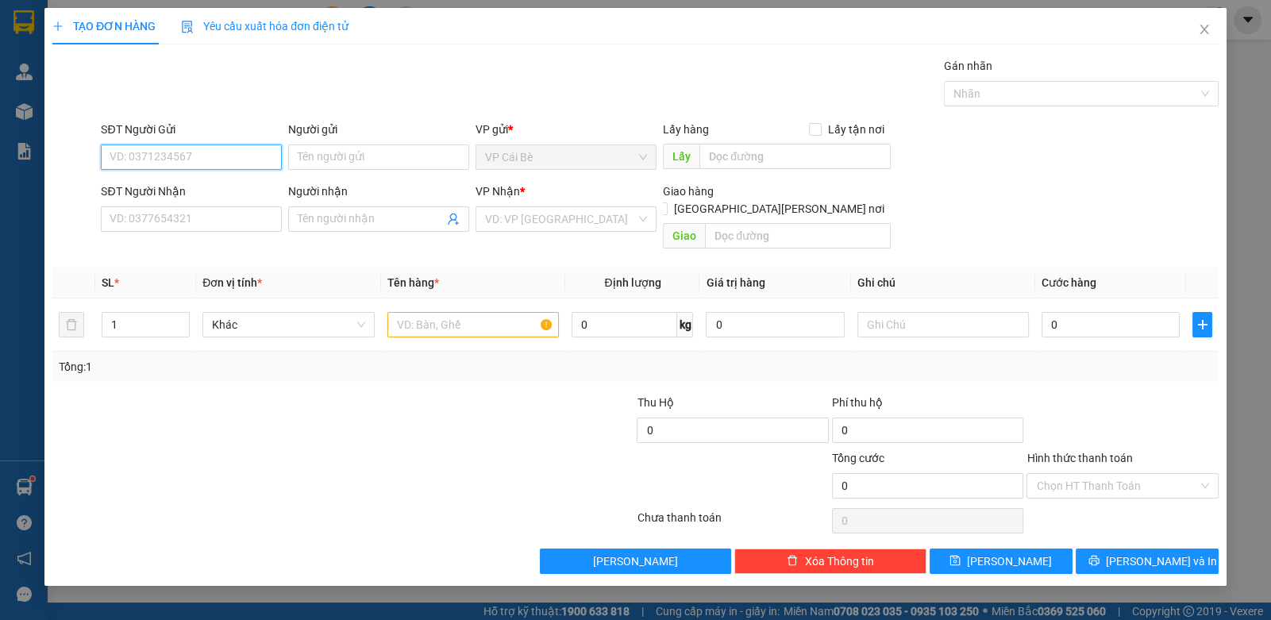
click at [191, 165] on input "SĐT Người Gửi" at bounding box center [191, 156] width 181 height 25
click at [225, 198] on div "0949993668 - BS NHƯ" at bounding box center [191, 187] width 181 height 25
type input "0949993668"
type input "BS NHƯ"
type input "02838523860"
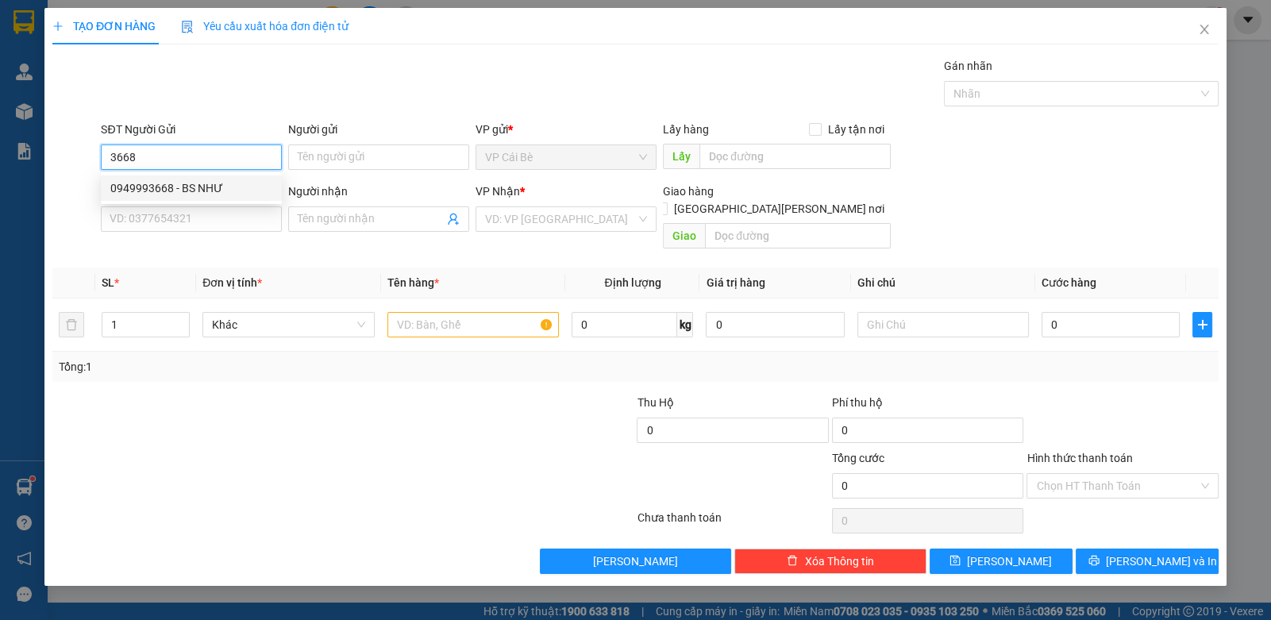
type input "LAB THẮNG LỢI"
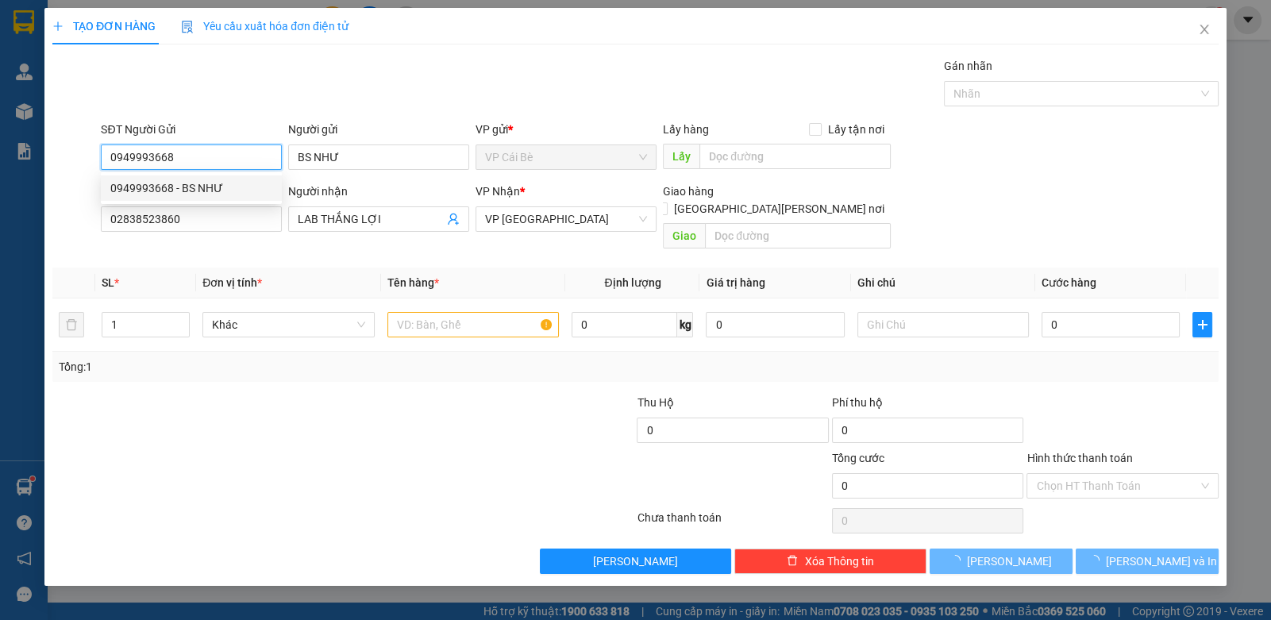
type input "20.000"
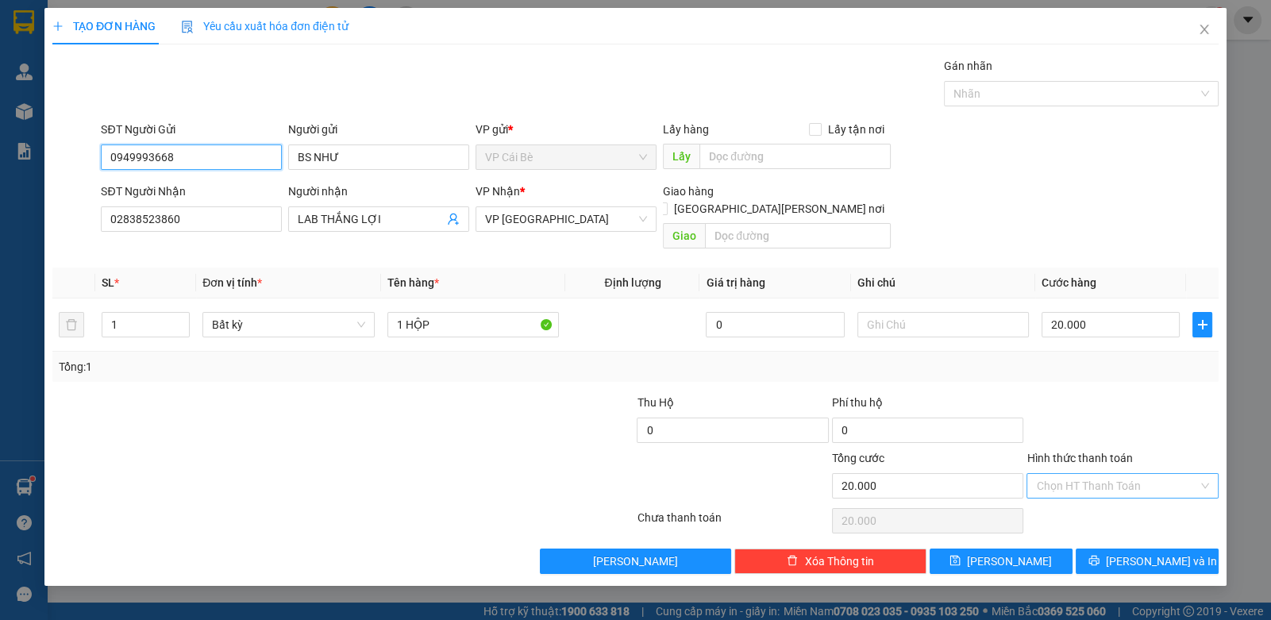
type input "0949993668"
drag, startPoint x: 1064, startPoint y: 463, endPoint x: 1074, endPoint y: 489, distance: 28.2
click at [1064, 474] on input "Hình thức thanh toán" at bounding box center [1116, 486] width 161 height 24
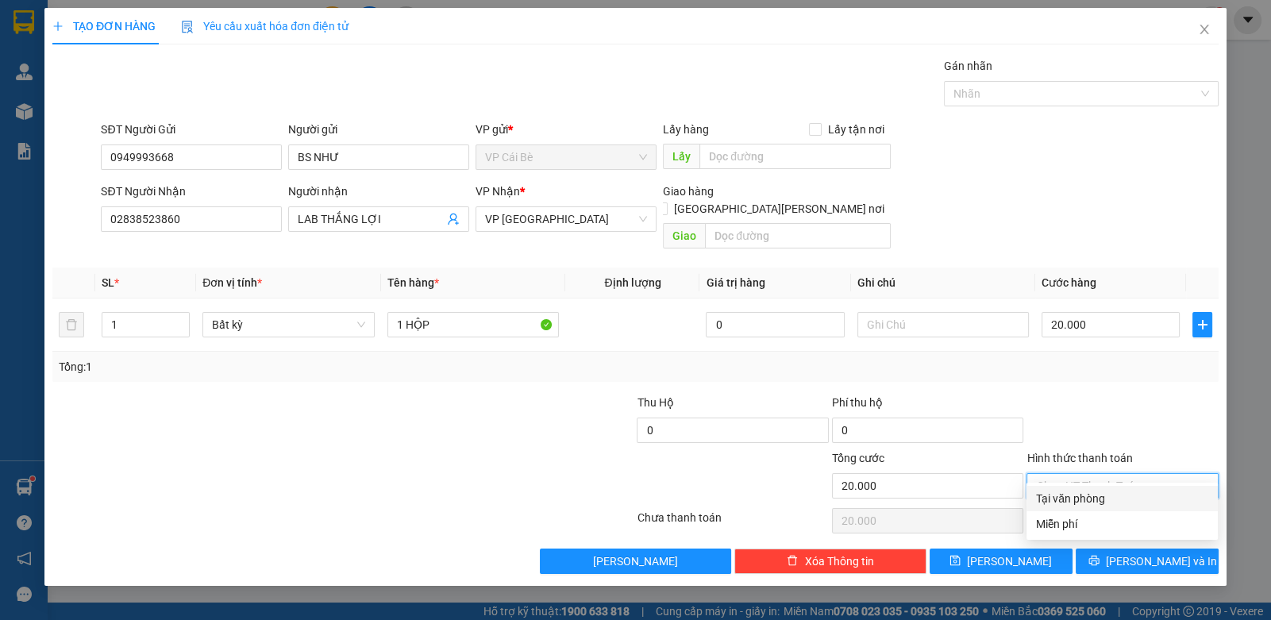
click at [1089, 511] on div "Miễn phí" at bounding box center [1122, 523] width 191 height 25
type input "0"
click at [1092, 479] on span "Miễn phí" at bounding box center [1122, 486] width 172 height 24
click at [1094, 499] on div "Tại văn phòng" at bounding box center [1122, 498] width 172 height 17
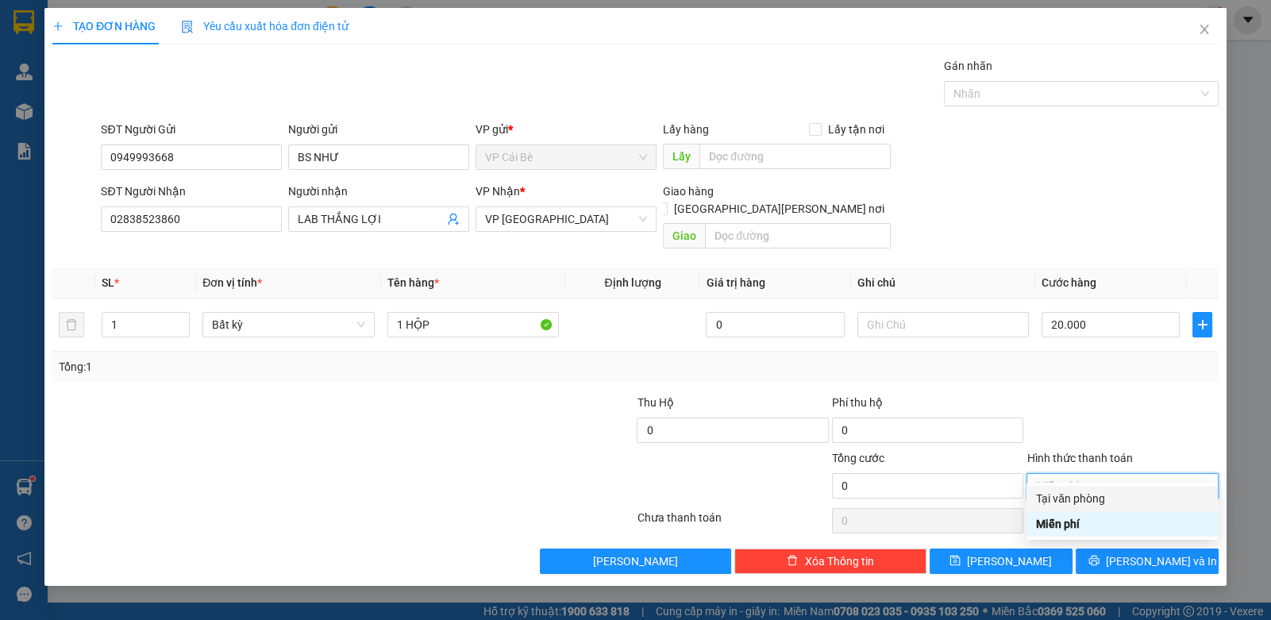
type input "20.000"
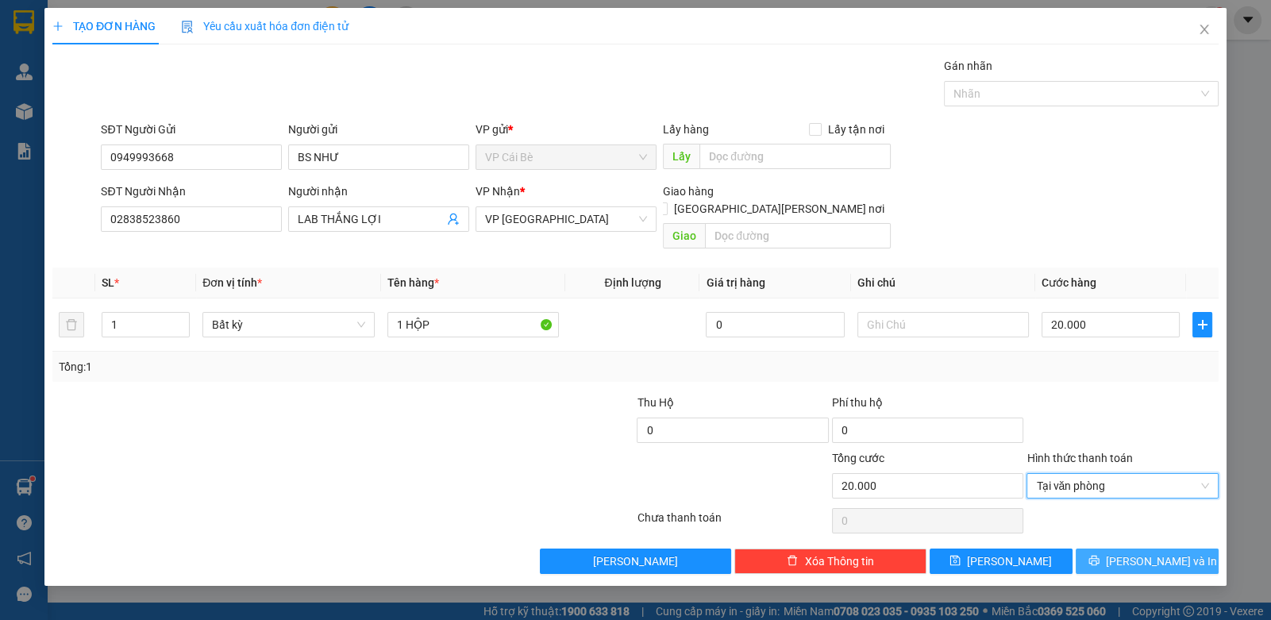
click at [1166, 553] on span "Lưu và In" at bounding box center [1161, 561] width 111 height 17
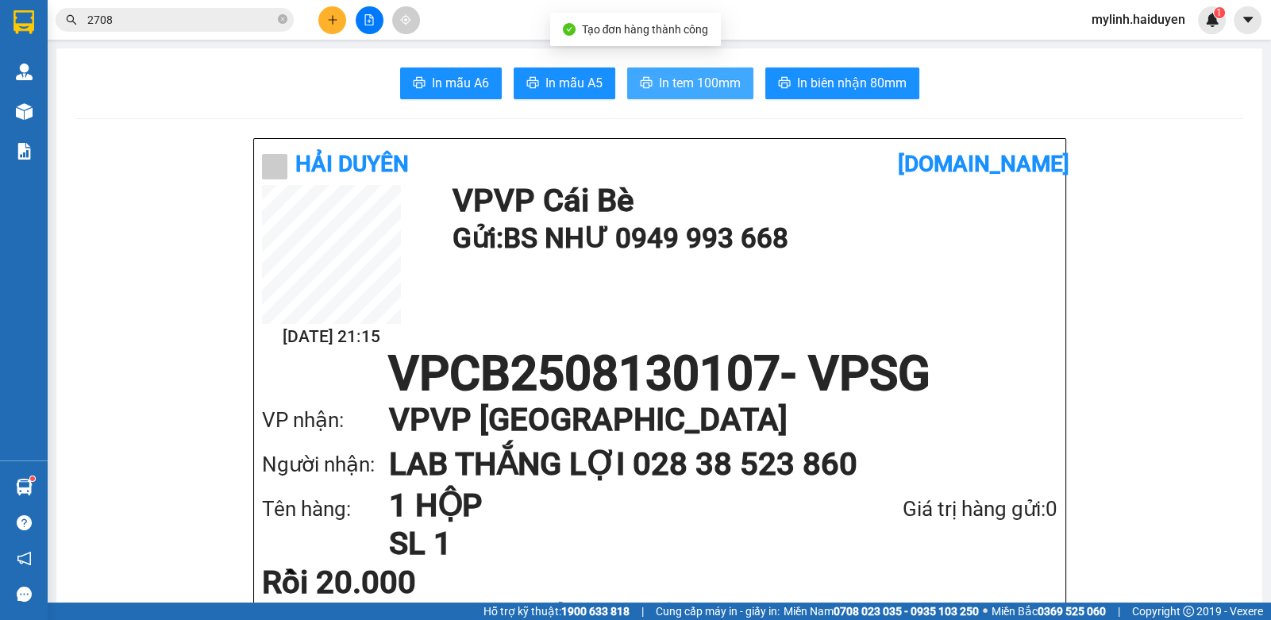
drag, startPoint x: 671, startPoint y: 86, endPoint x: 687, endPoint y: 94, distance: 18.1
click at [672, 86] on span "In tem 100mm" at bounding box center [700, 83] width 82 height 20
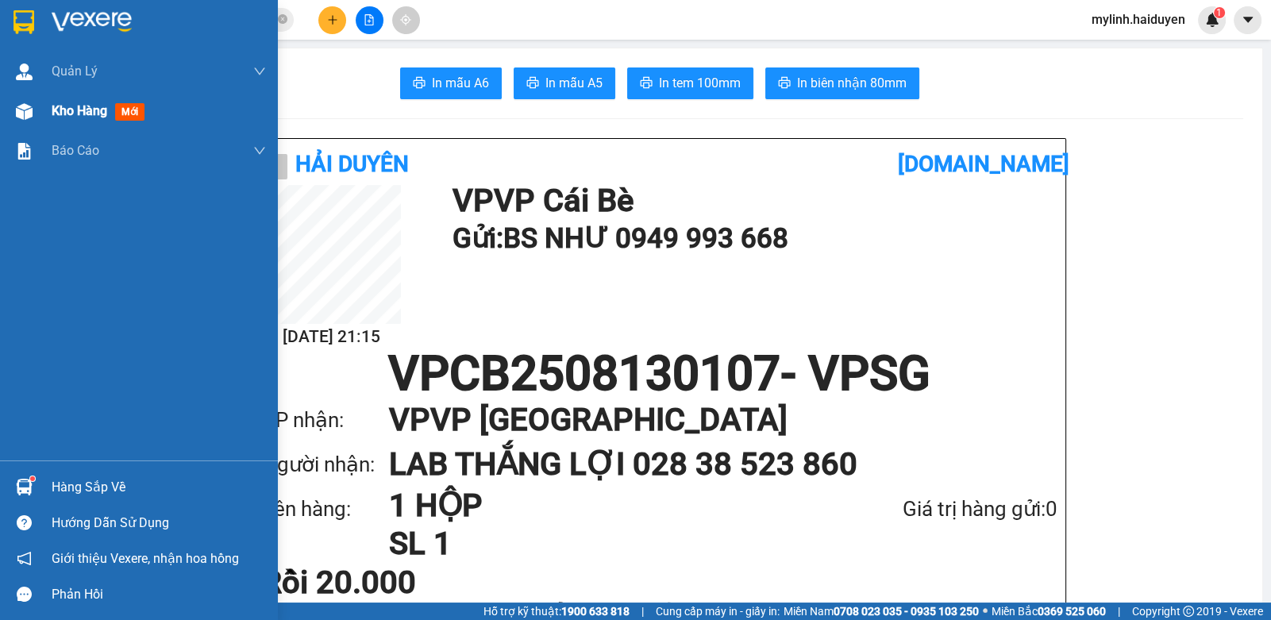
click at [83, 112] on span "Kho hàng" at bounding box center [80, 110] width 56 height 15
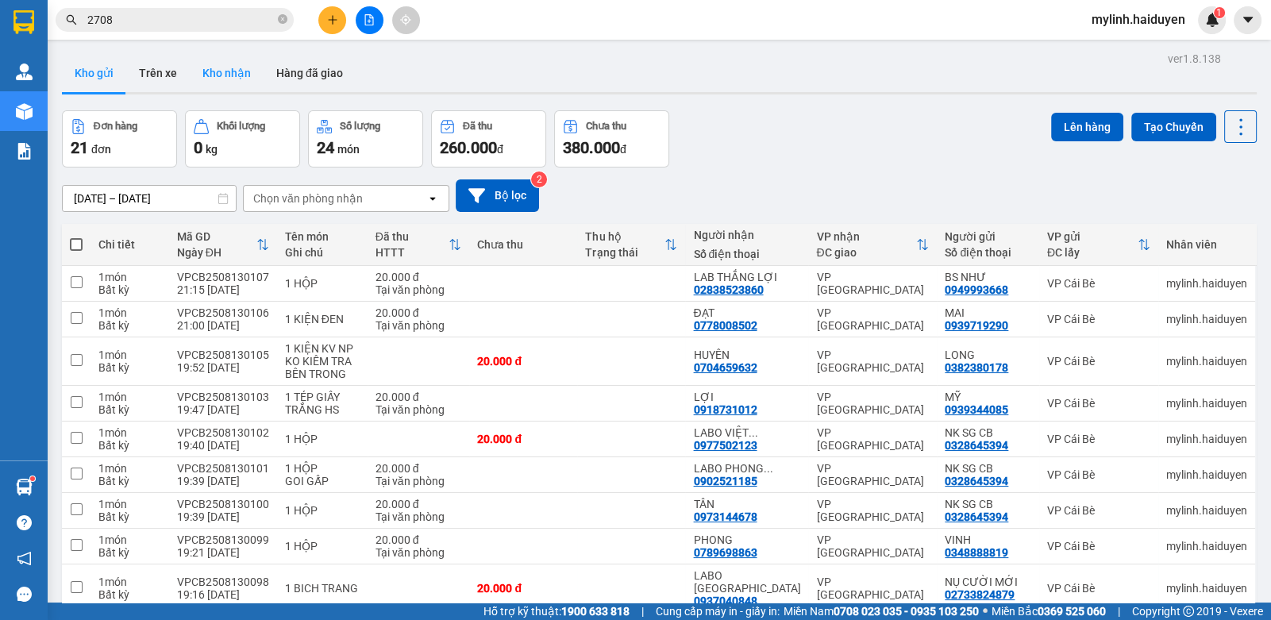
click at [225, 69] on button "Kho nhận" at bounding box center [227, 73] width 74 height 38
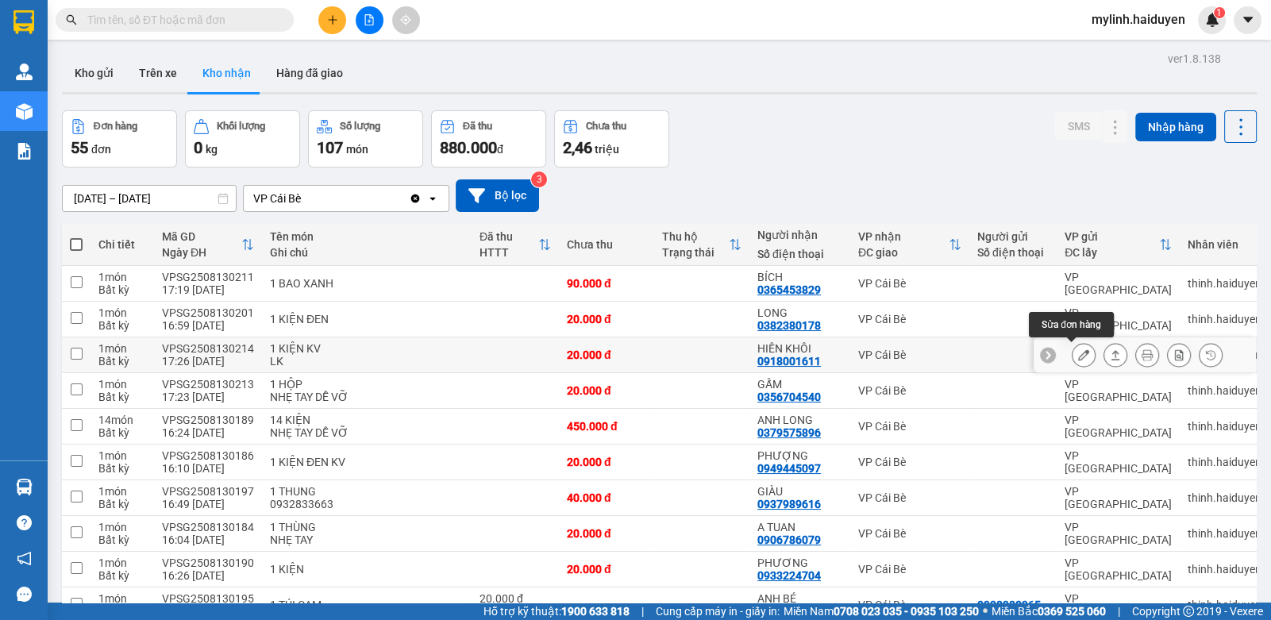
click at [1078, 355] on icon at bounding box center [1083, 354] width 11 height 11
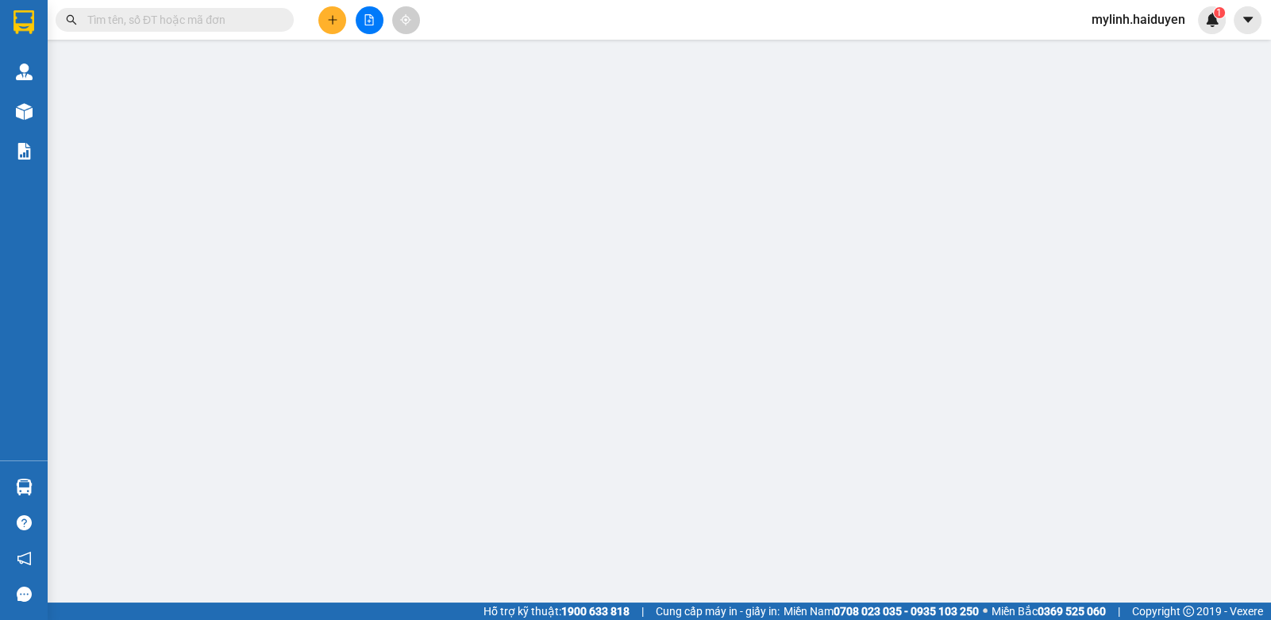
type input "0918001611"
type input "HIỀN KHÔI"
type input "20.000"
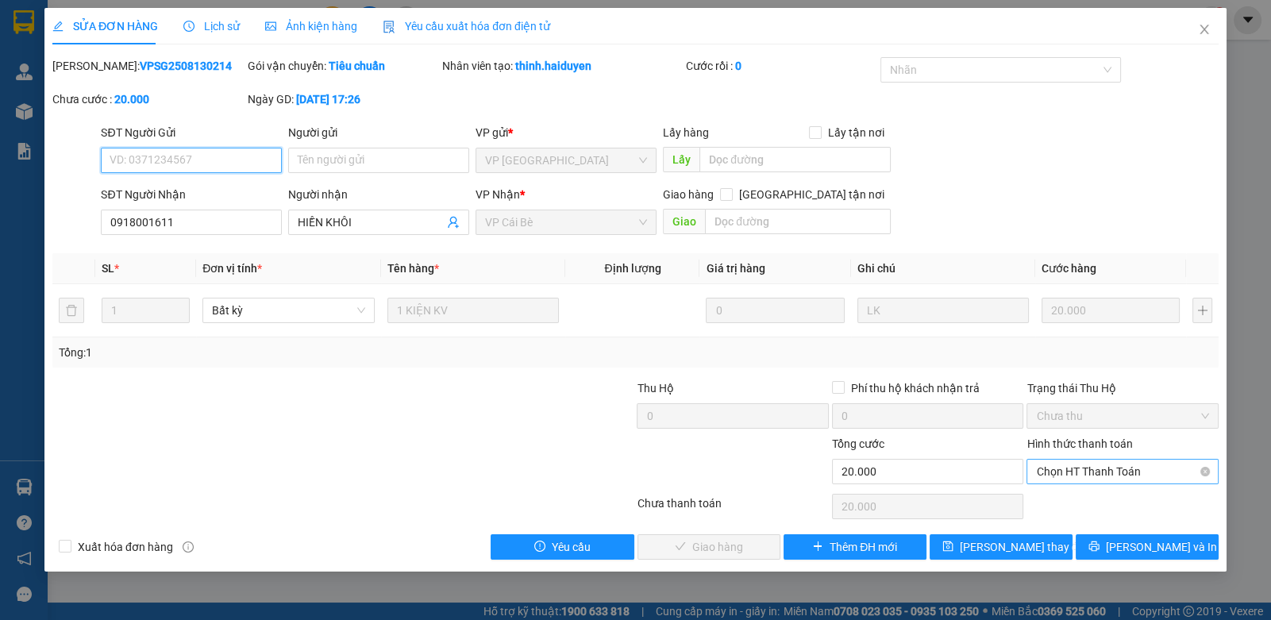
click at [1083, 475] on span "Chọn HT Thanh Toán" at bounding box center [1122, 472] width 172 height 24
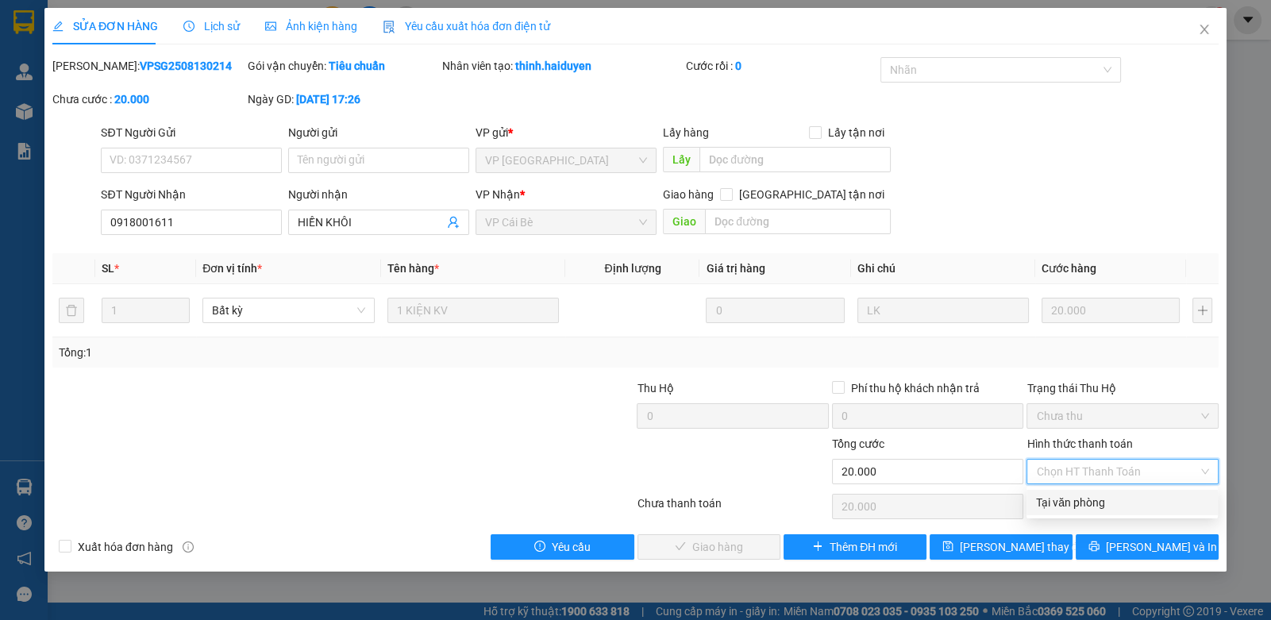
drag, startPoint x: 1081, startPoint y: 503, endPoint x: 1000, endPoint y: 515, distance: 82.8
click at [1066, 503] on div "Tại văn phòng" at bounding box center [1122, 502] width 172 height 17
type input "0"
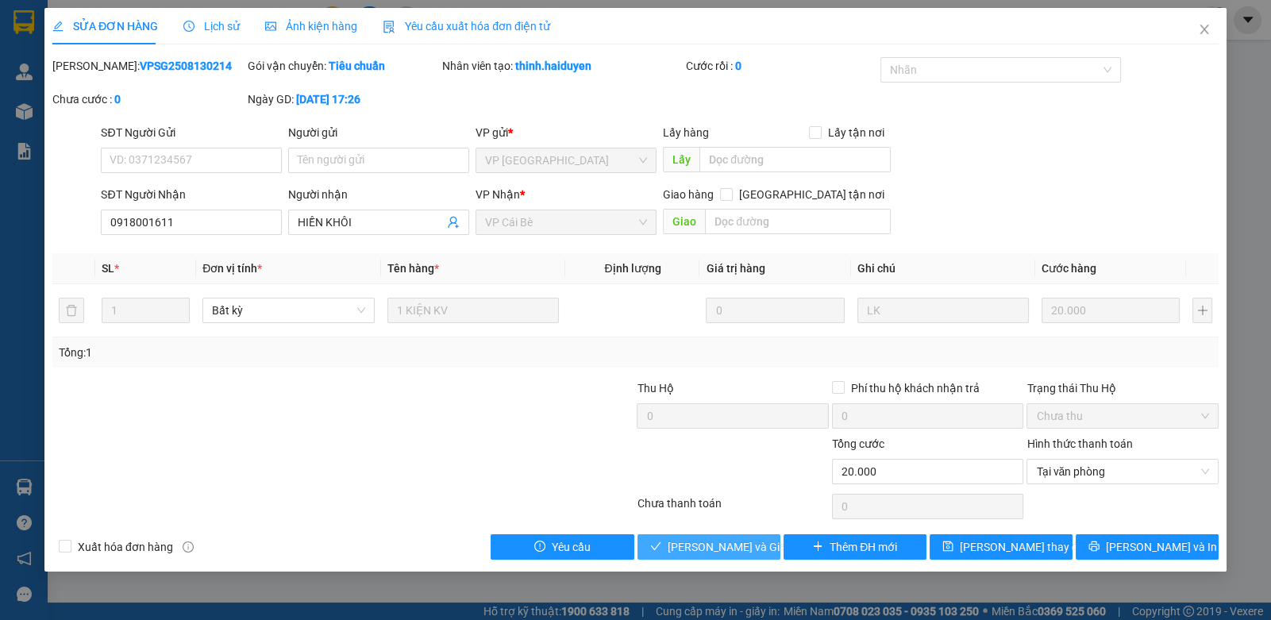
drag, startPoint x: 711, startPoint y: 549, endPoint x: 721, endPoint y: 554, distance: 11.0
click at [713, 547] on span "Lưu và Giao hàng" at bounding box center [744, 546] width 152 height 17
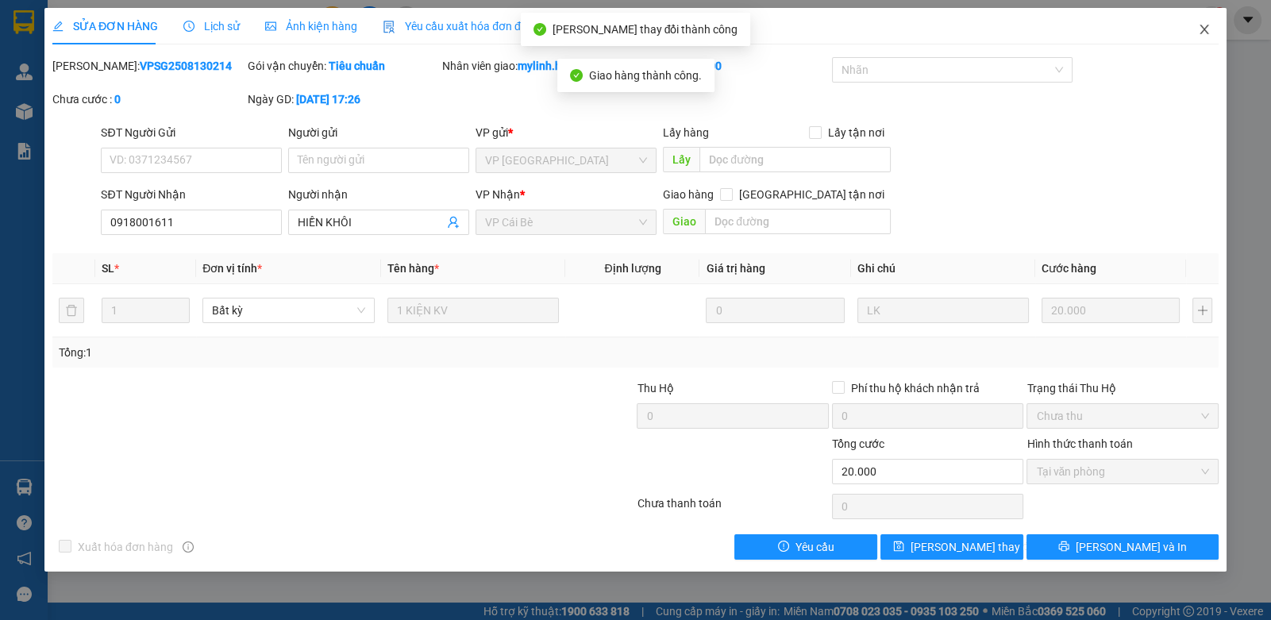
click at [1202, 22] on span "Close" at bounding box center [1204, 30] width 44 height 44
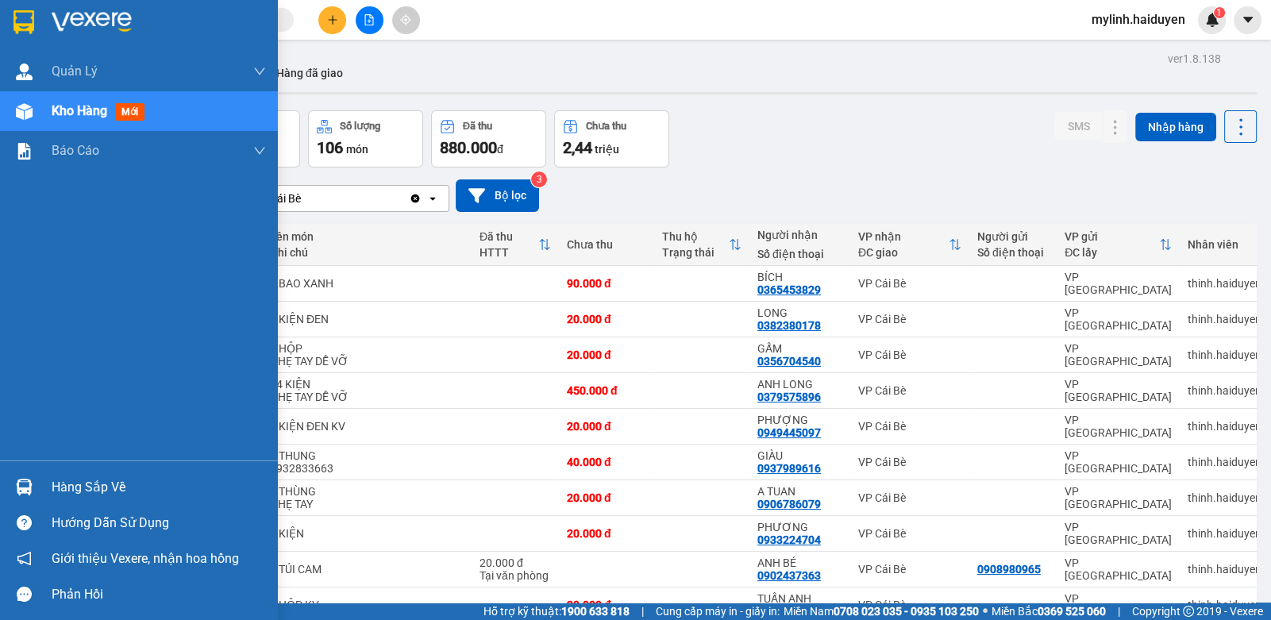
click at [71, 487] on div "Hàng sắp về" at bounding box center [159, 488] width 214 height 24
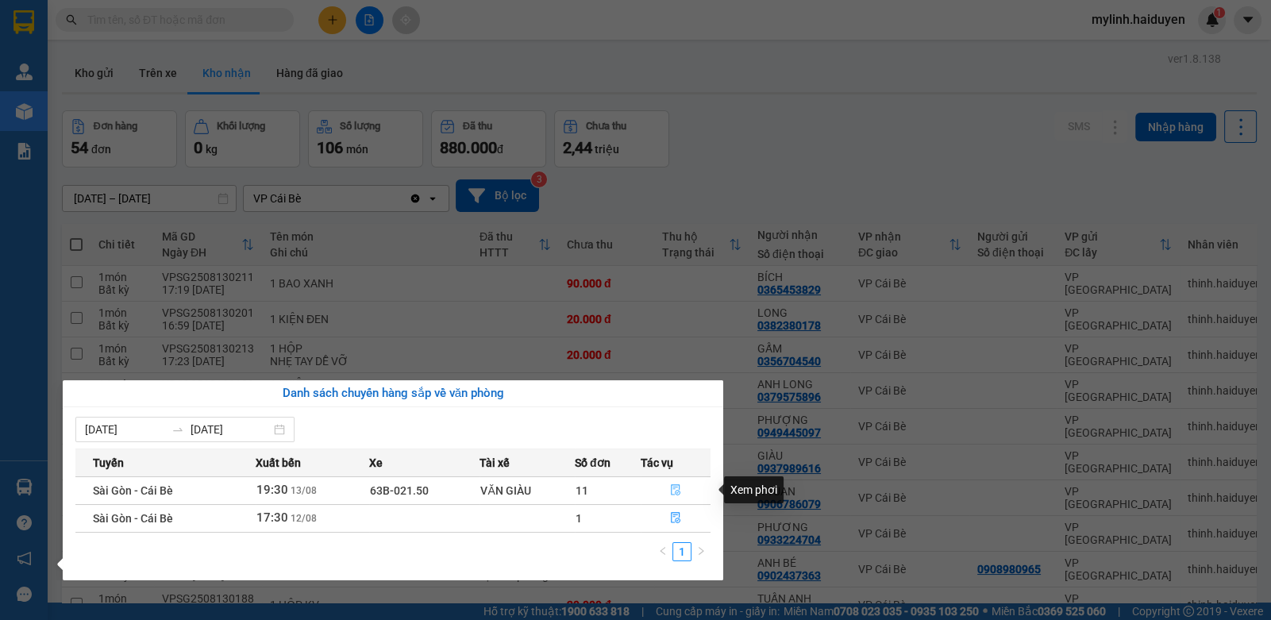
click at [676, 486] on icon "file-done" at bounding box center [675, 489] width 11 height 11
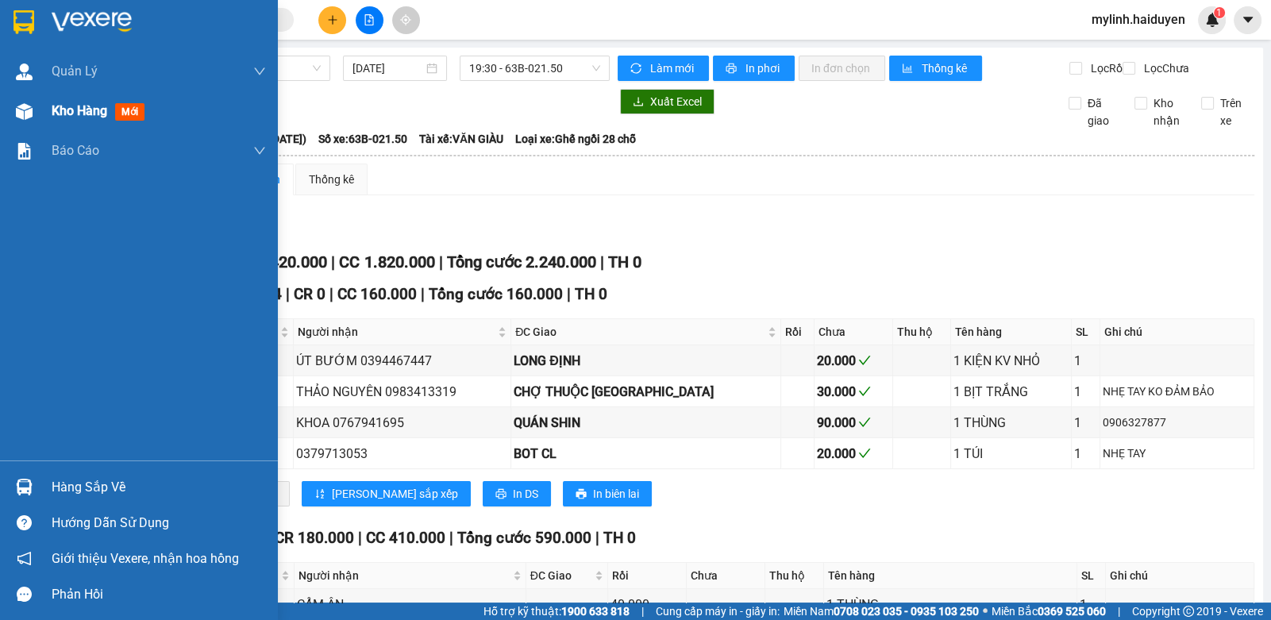
click at [66, 115] on span "Kho hàng" at bounding box center [80, 110] width 56 height 15
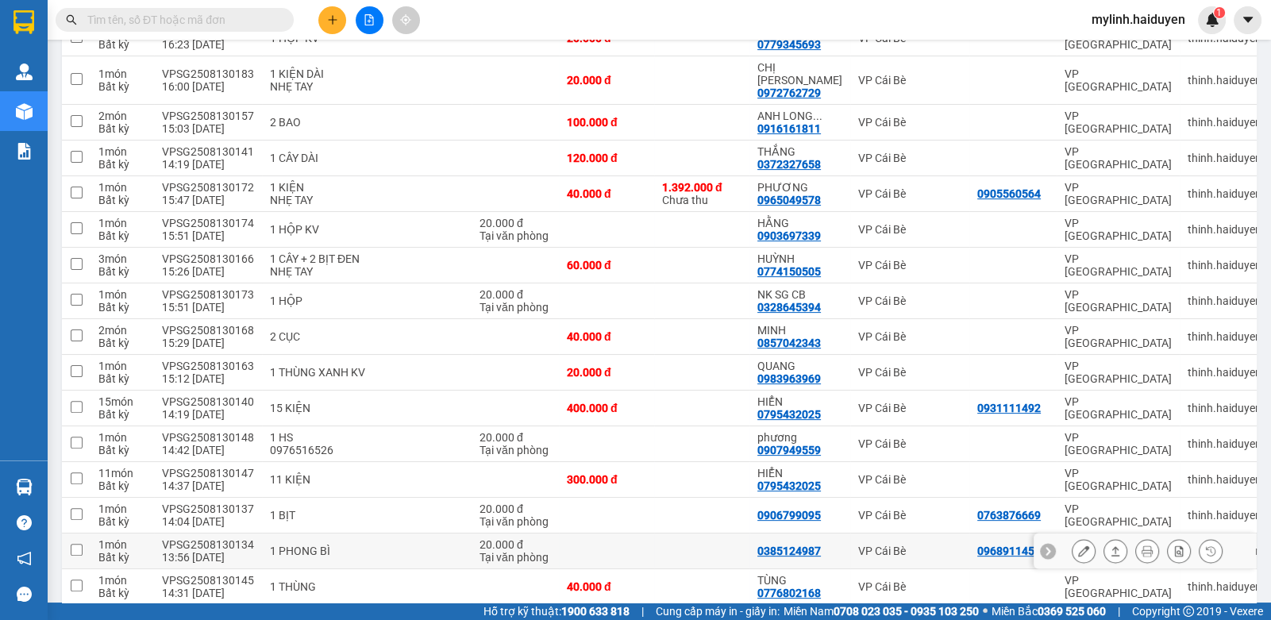
scroll to position [793, 0]
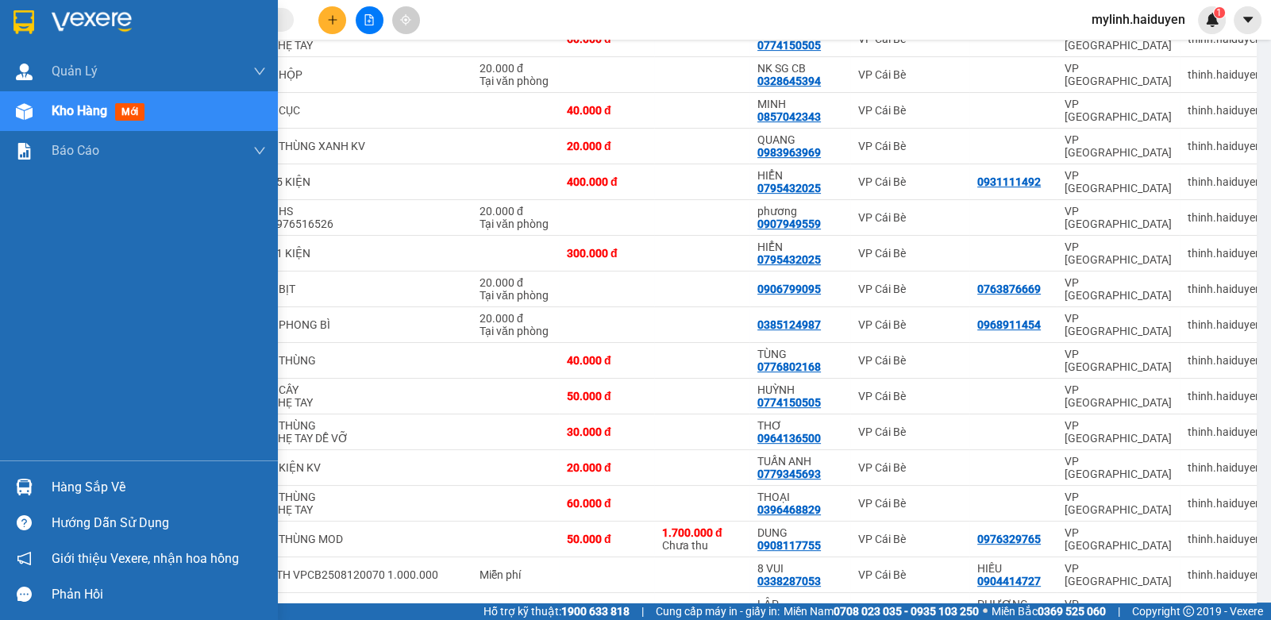
click at [75, 495] on div "Hàng sắp về" at bounding box center [159, 488] width 214 height 24
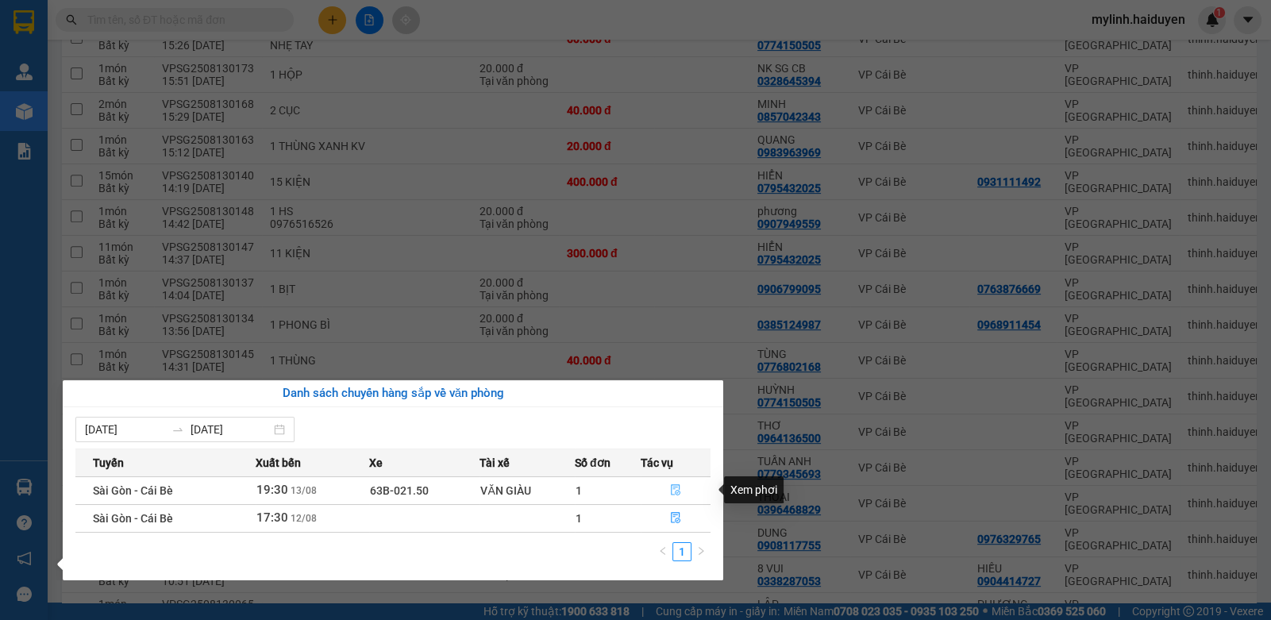
click at [677, 486] on icon "file-done" at bounding box center [675, 489] width 11 height 11
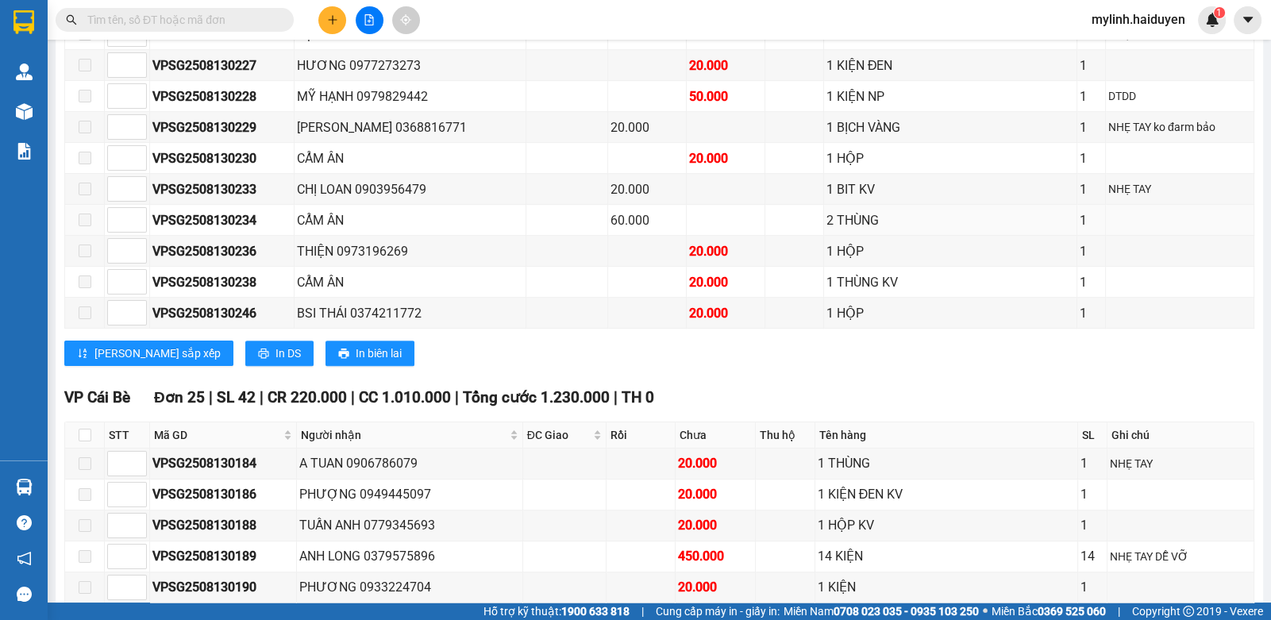
scroll to position [1269, 0]
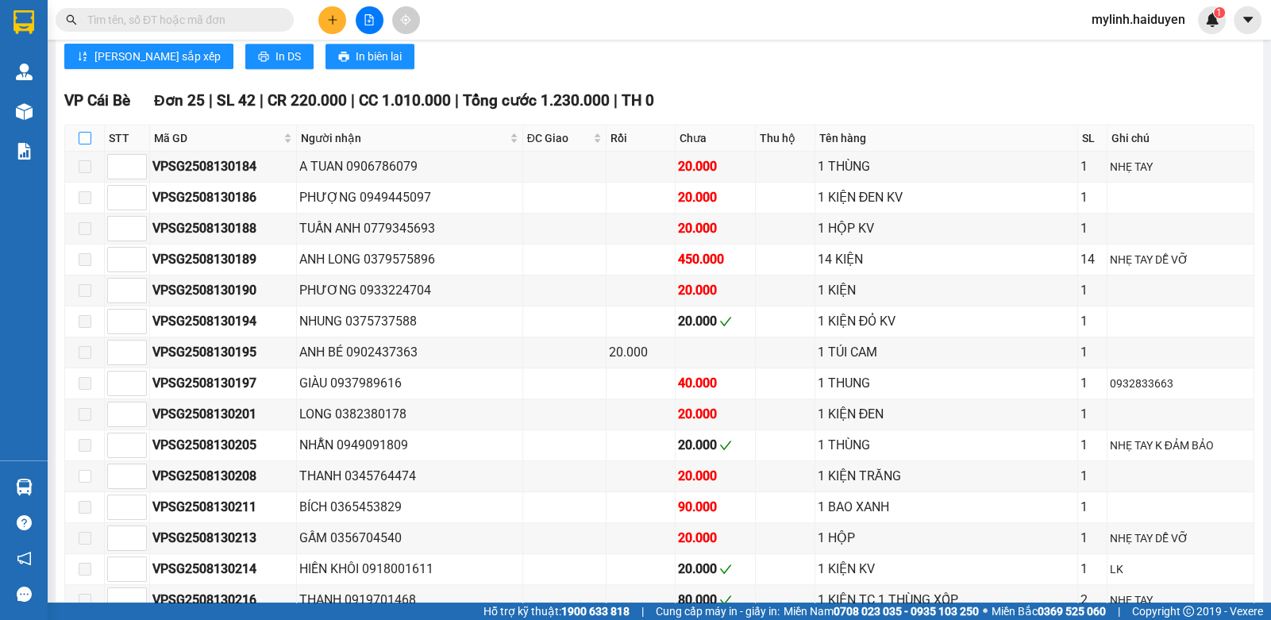
click at [83, 141] on input "checkbox" at bounding box center [85, 138] width 13 height 13
checkbox input "true"
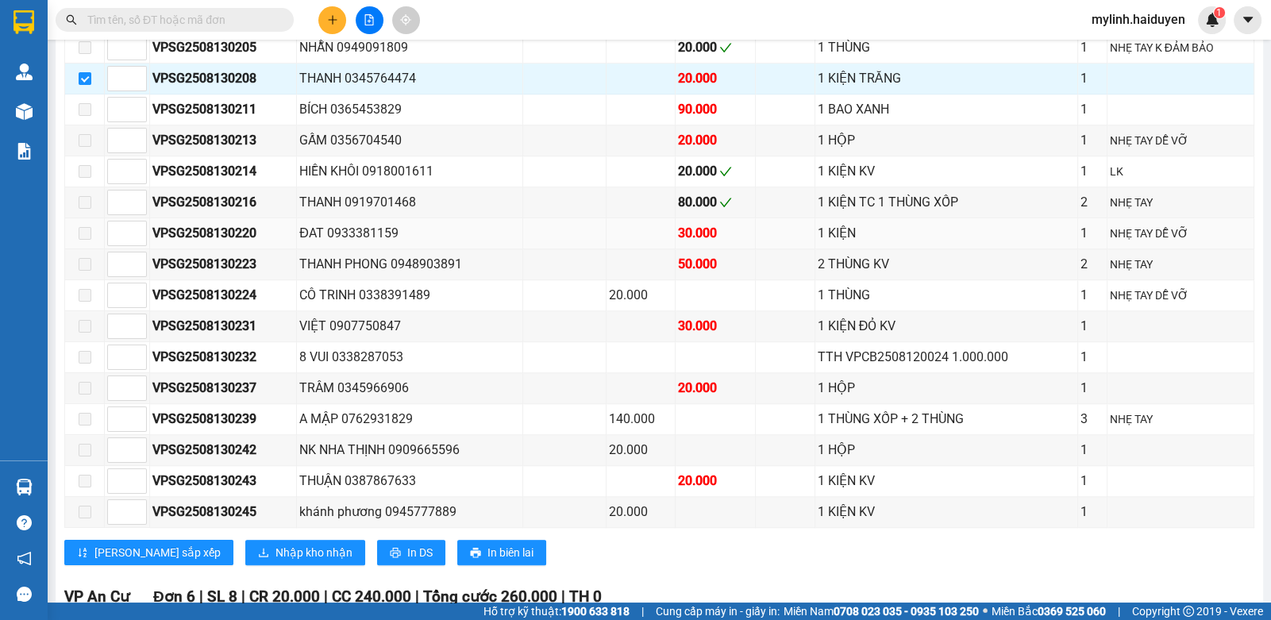
scroll to position [1587, 0]
